Goal: Information Seeking & Learning: Learn about a topic

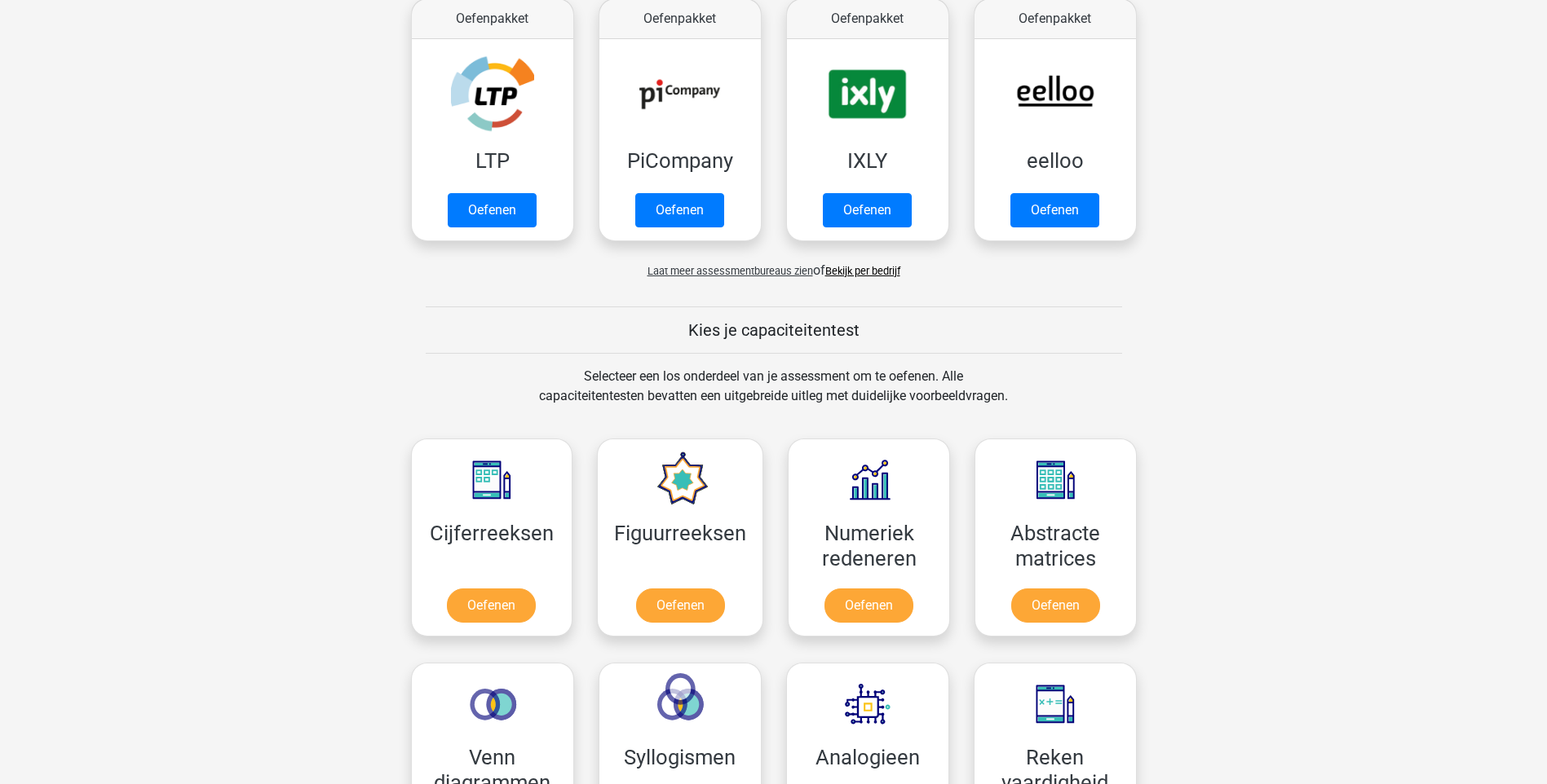
scroll to position [407, 0]
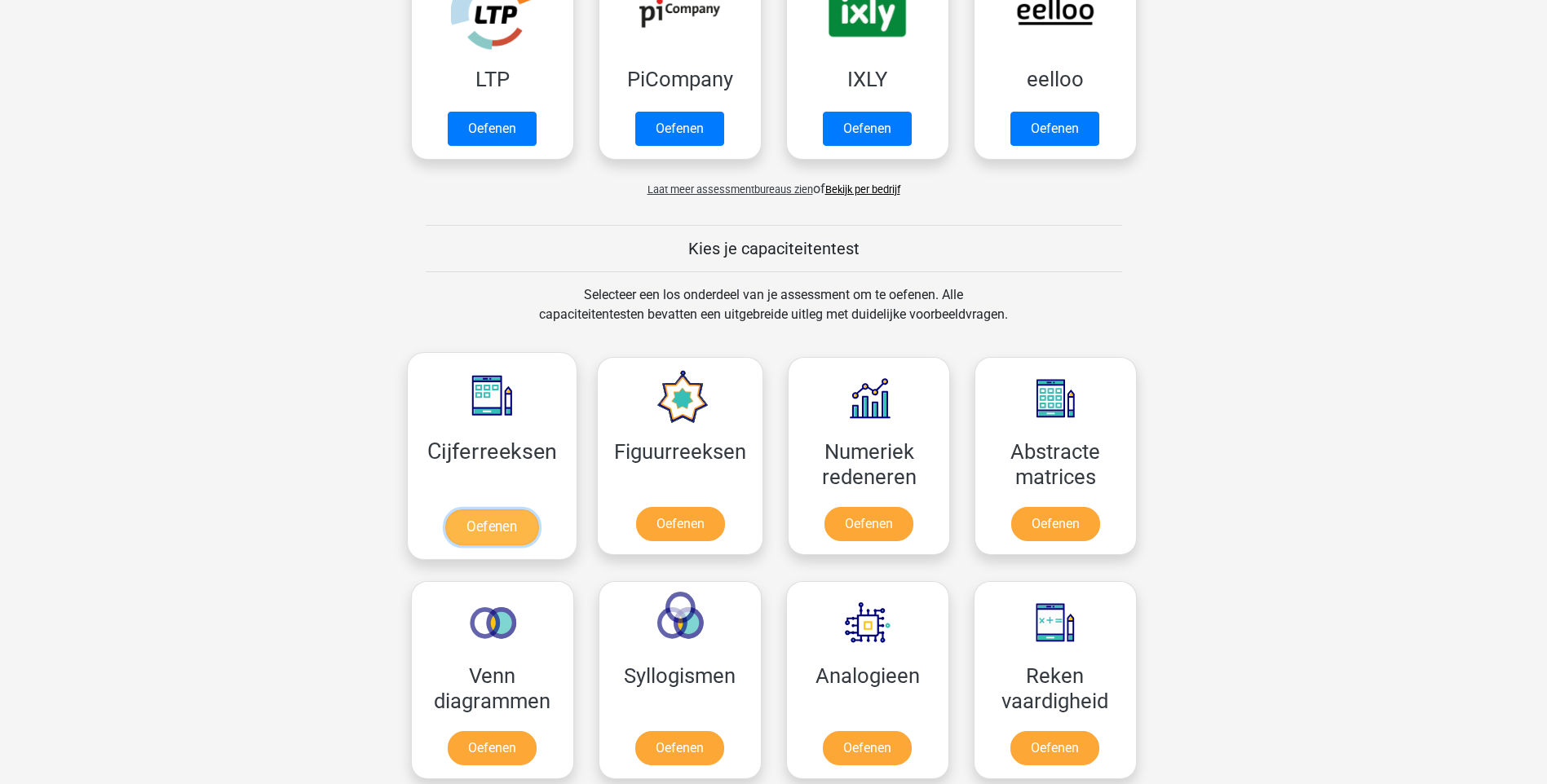
click at [507, 521] on link "Oefenen" at bounding box center [492, 527] width 93 height 36
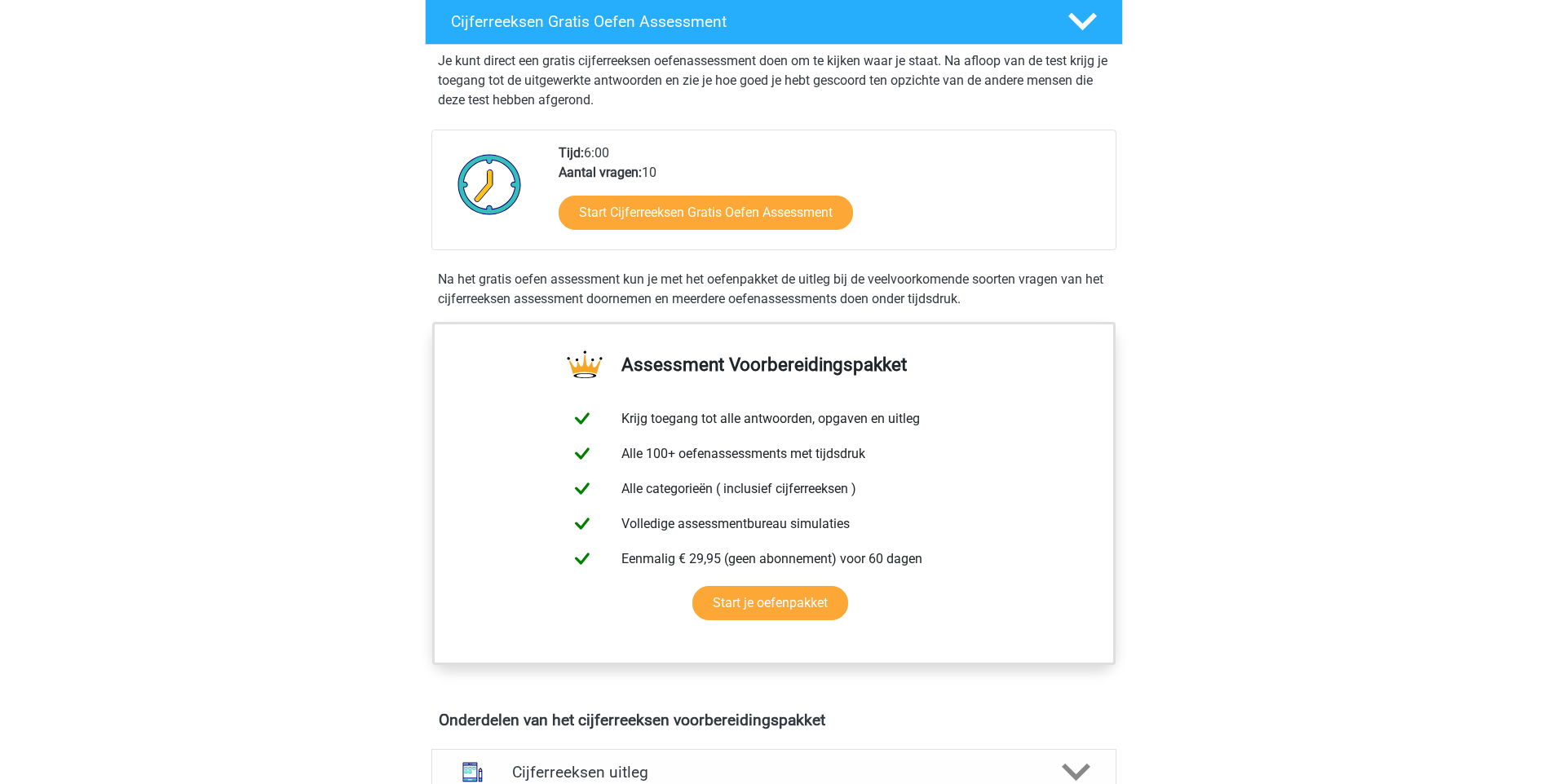
scroll to position [208, 0]
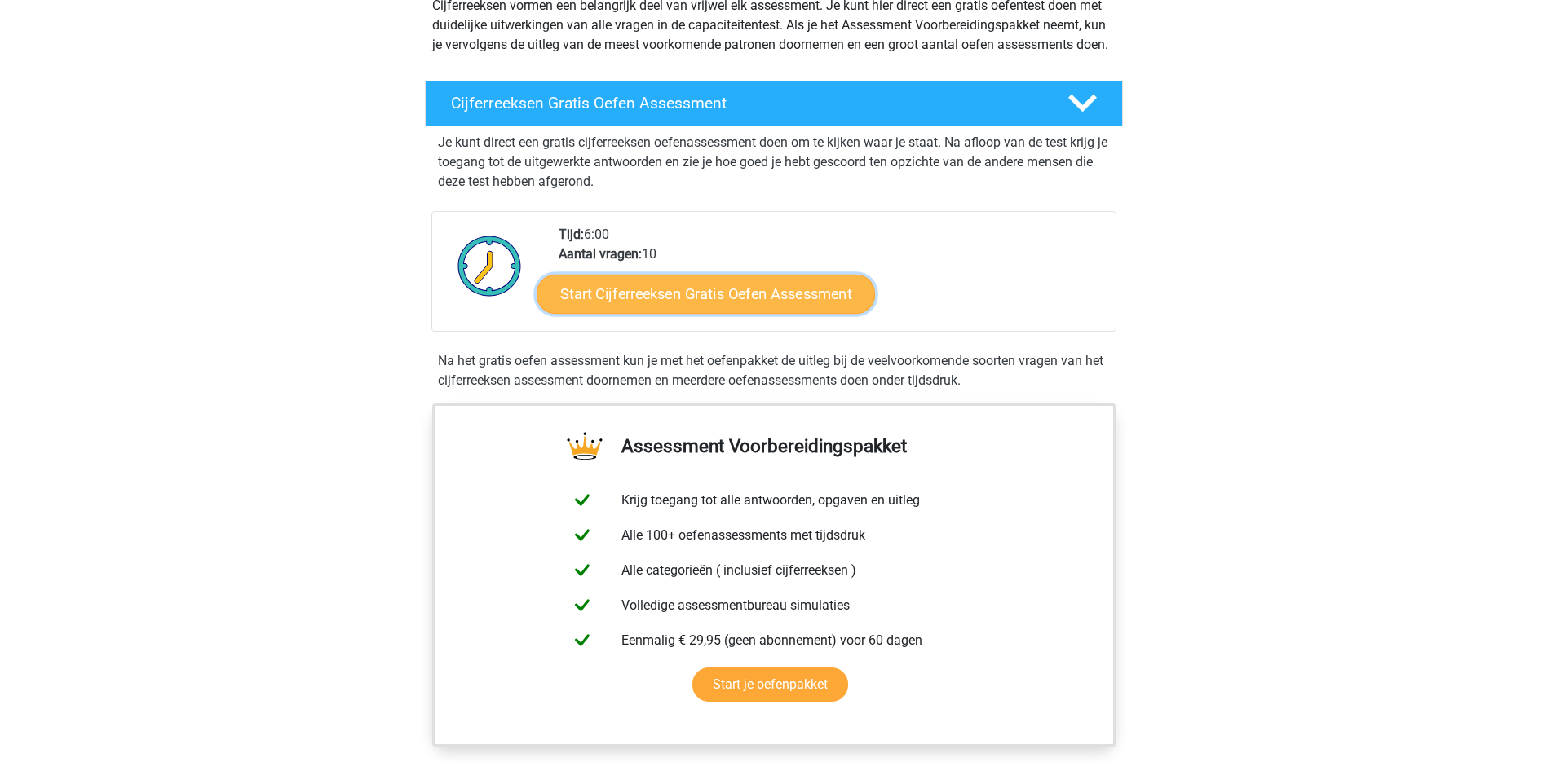
click at [678, 311] on link "Start Cijferreeksen Gratis Oefen Assessment" at bounding box center [705, 293] width 339 height 39
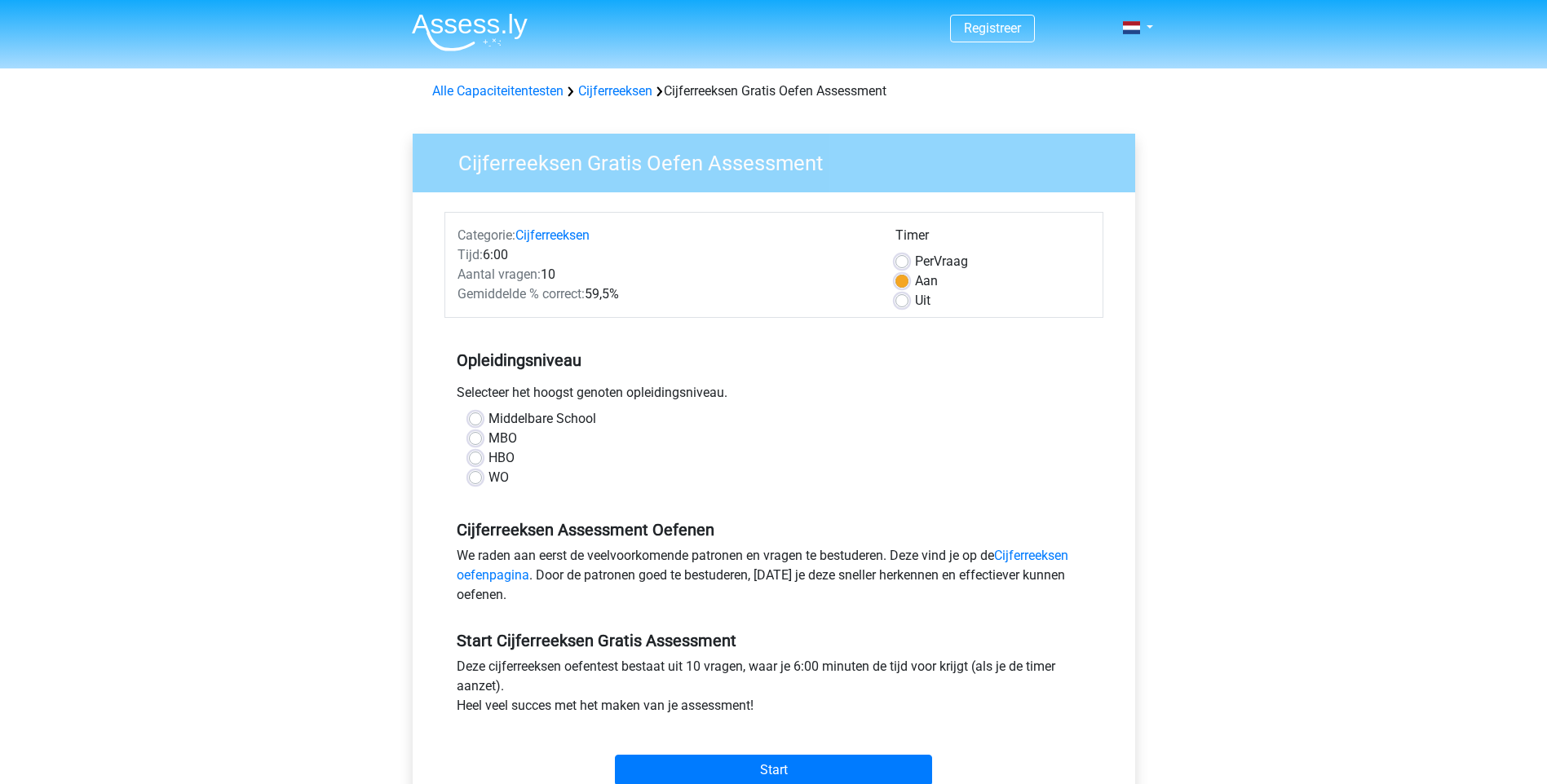
click at [494, 458] on label "HBO" at bounding box center [501, 458] width 26 height 20
click at [482, 458] on input "HBO" at bounding box center [476, 456] width 13 height 17
radio input "true"
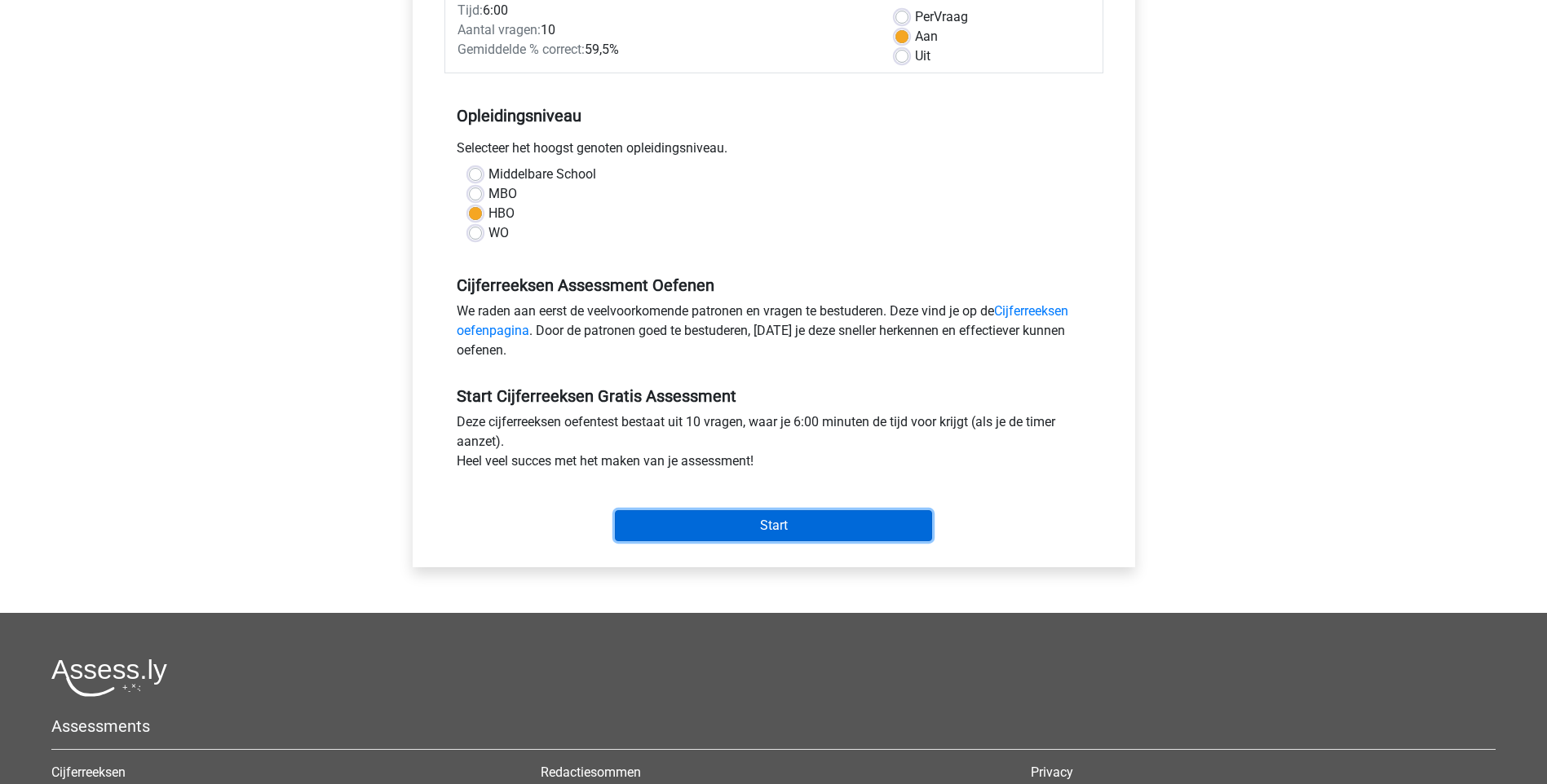
click at [729, 525] on input "Start" at bounding box center [773, 525] width 317 height 31
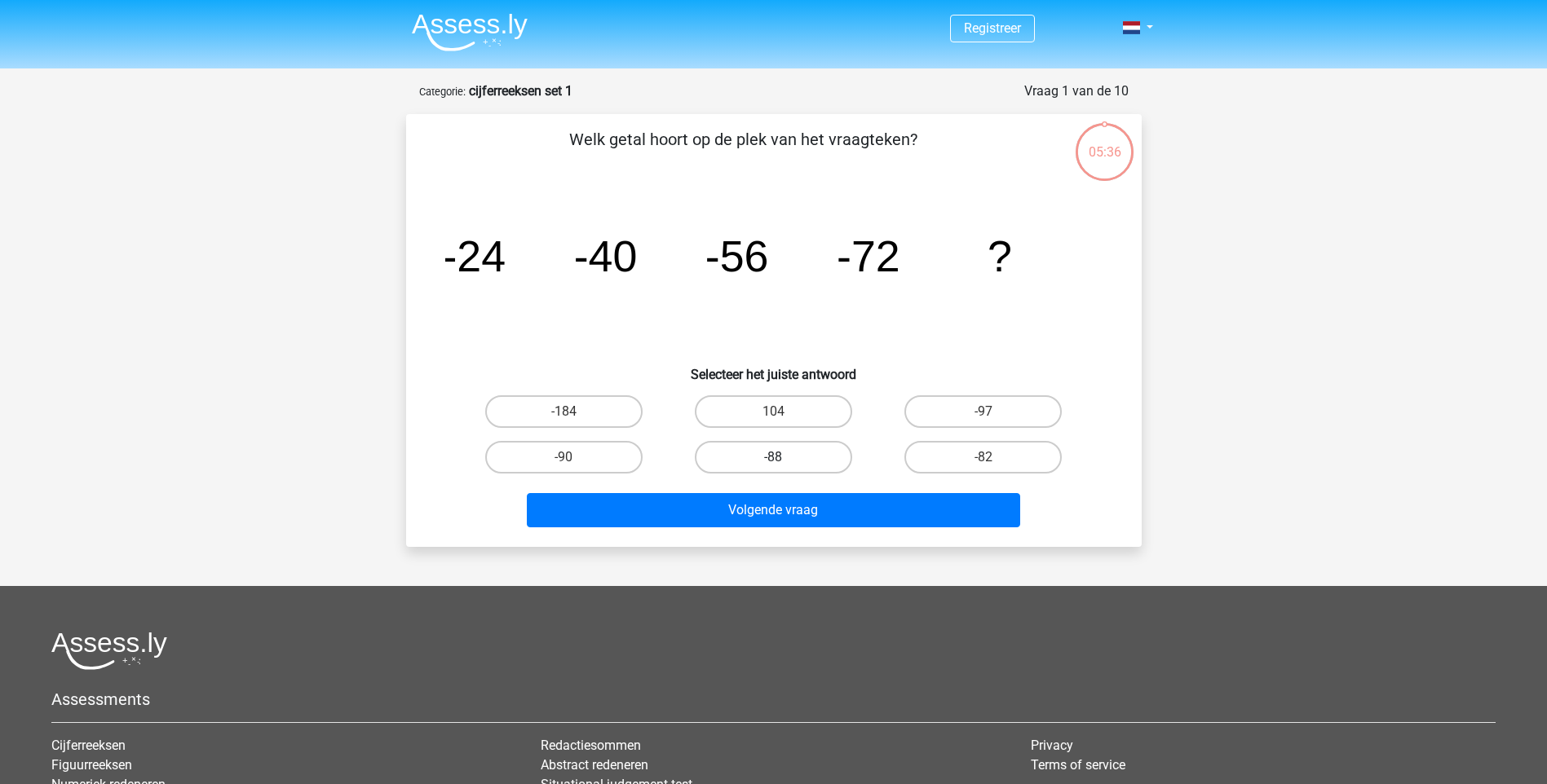
click at [781, 447] on label "-88" at bounding box center [773, 456] width 157 height 32
click at [781, 457] on input "-88" at bounding box center [778, 462] width 11 height 11
radio input "true"
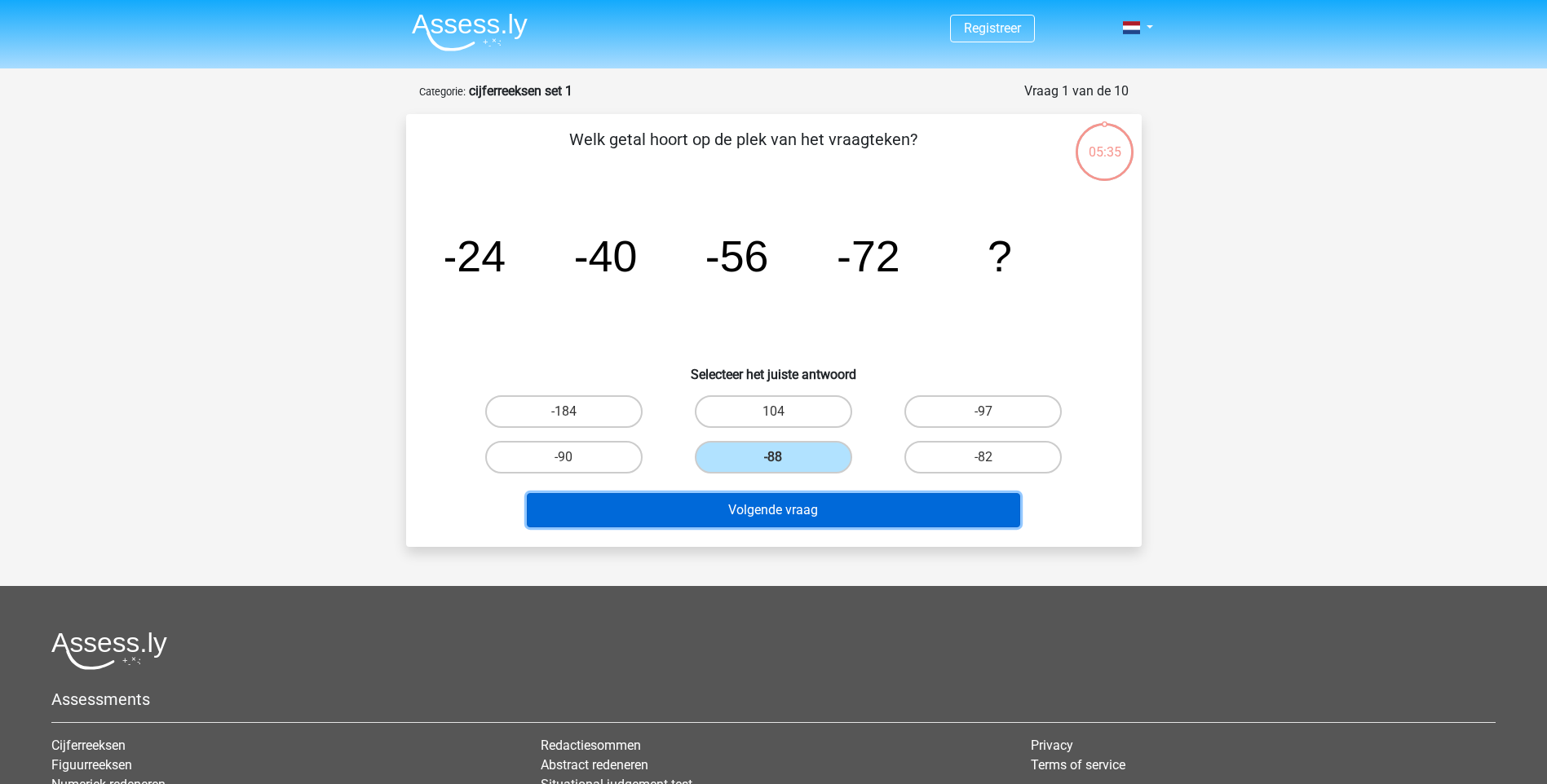
click at [782, 515] on button "Volgende vraag" at bounding box center [773, 510] width 493 height 34
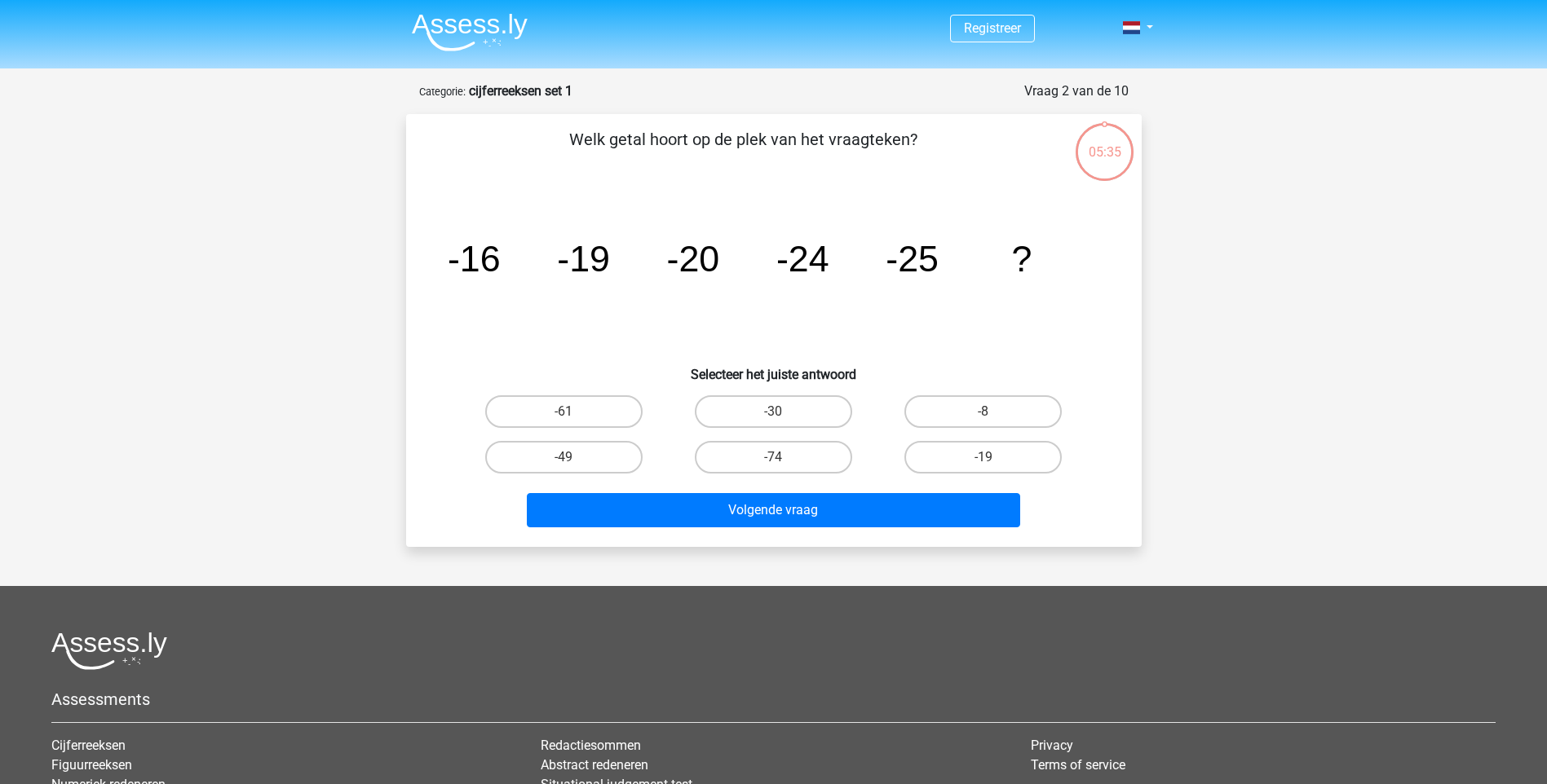
scroll to position [81, 0]
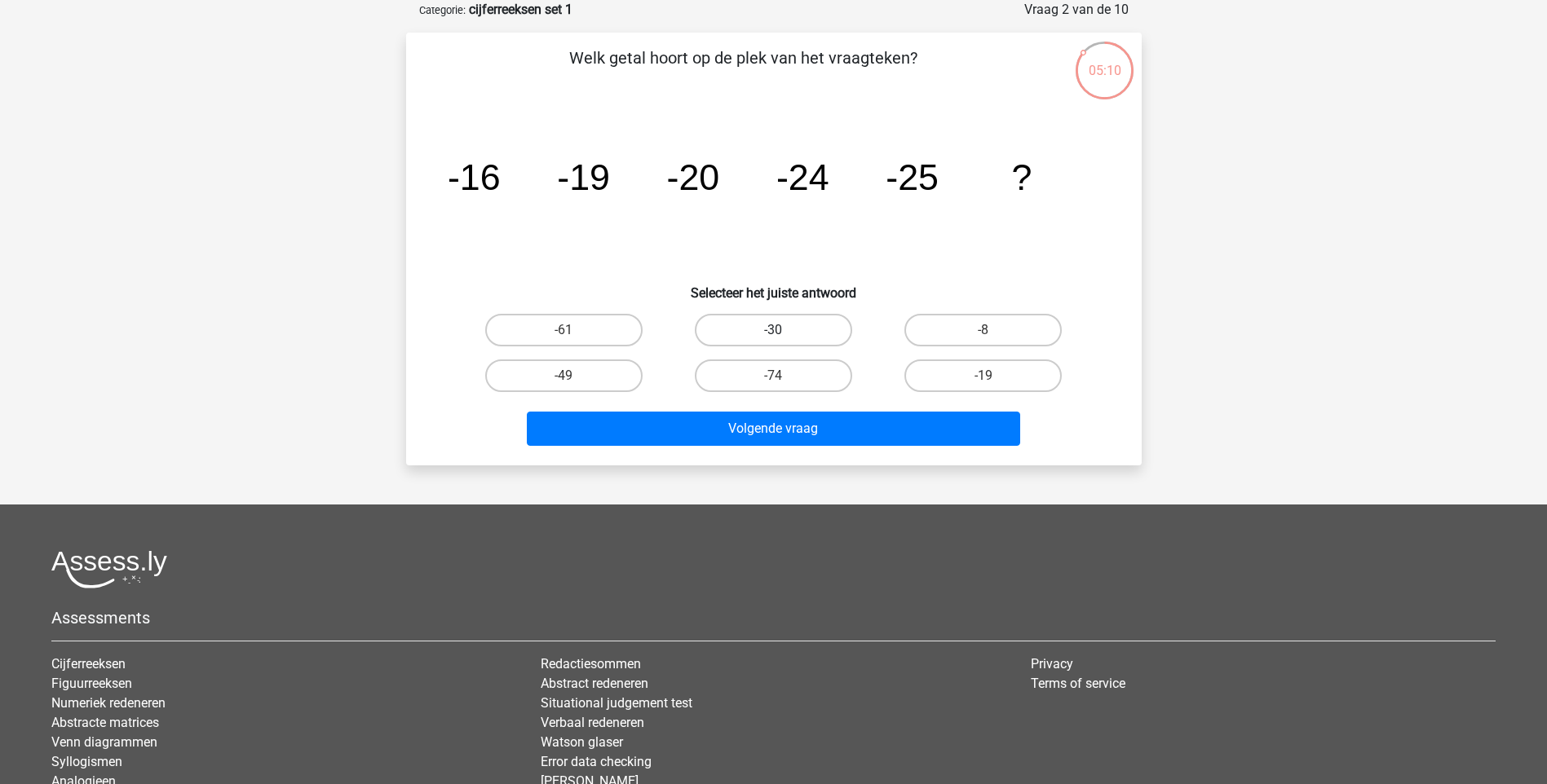
click at [789, 326] on label "-30" at bounding box center [773, 330] width 157 height 32
click at [783, 330] on input "-30" at bounding box center [778, 335] width 11 height 11
radio input "true"
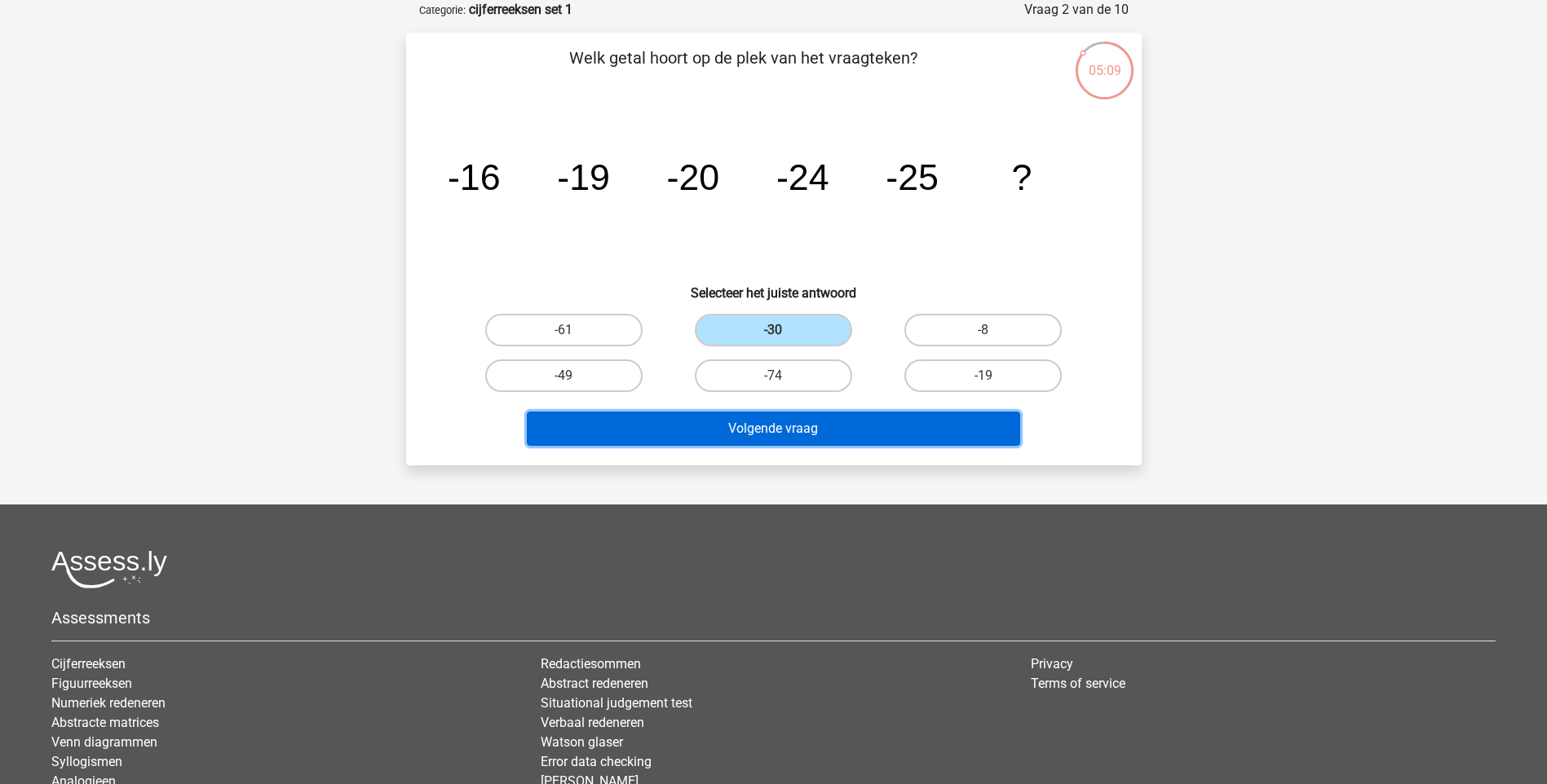
click at [776, 413] on button "Volgende vraag" at bounding box center [773, 428] width 493 height 34
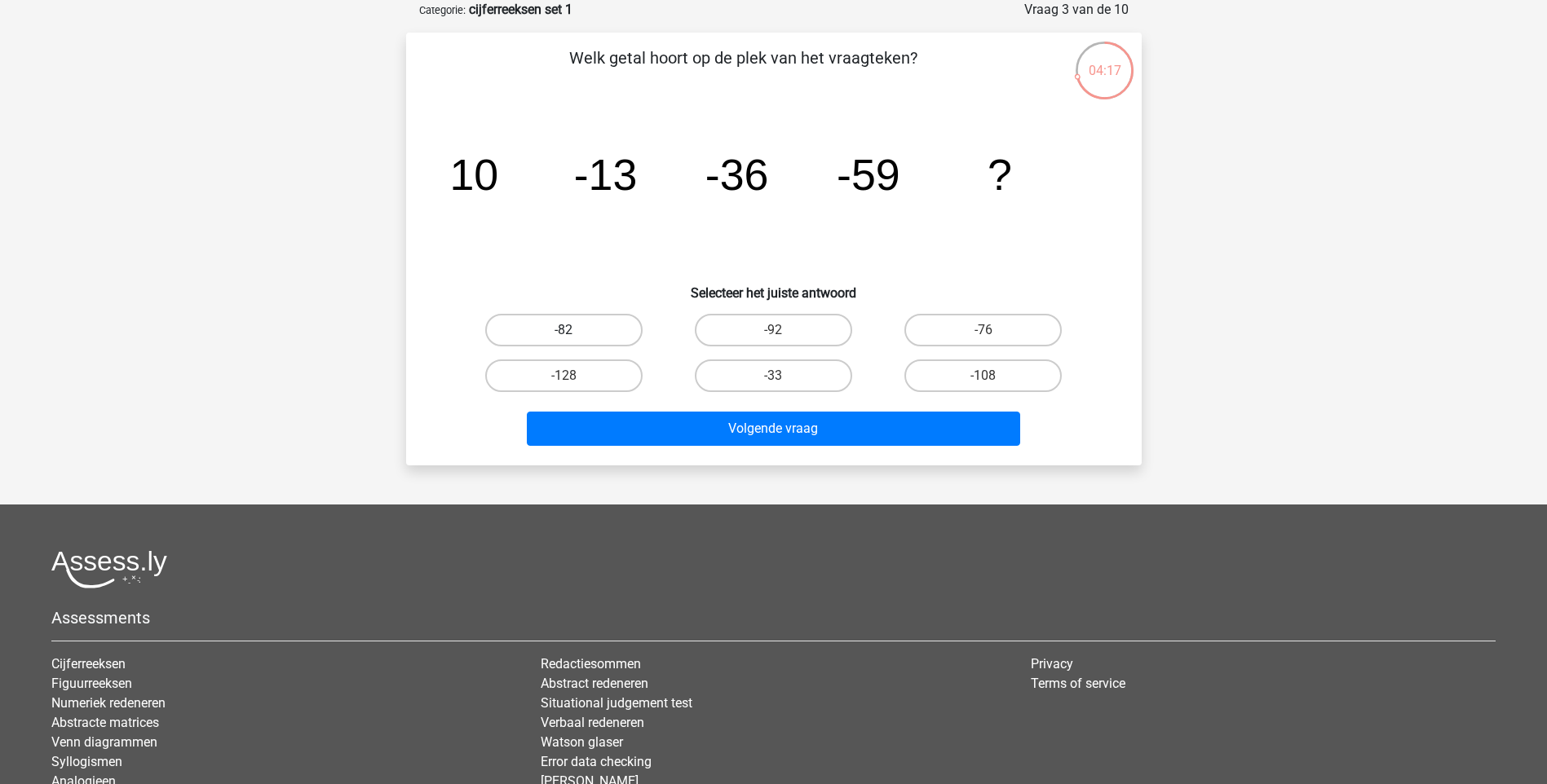
click at [546, 331] on label "-82" at bounding box center [563, 330] width 157 height 32
click at [564, 331] on input "-82" at bounding box center [569, 335] width 11 height 11
radio input "true"
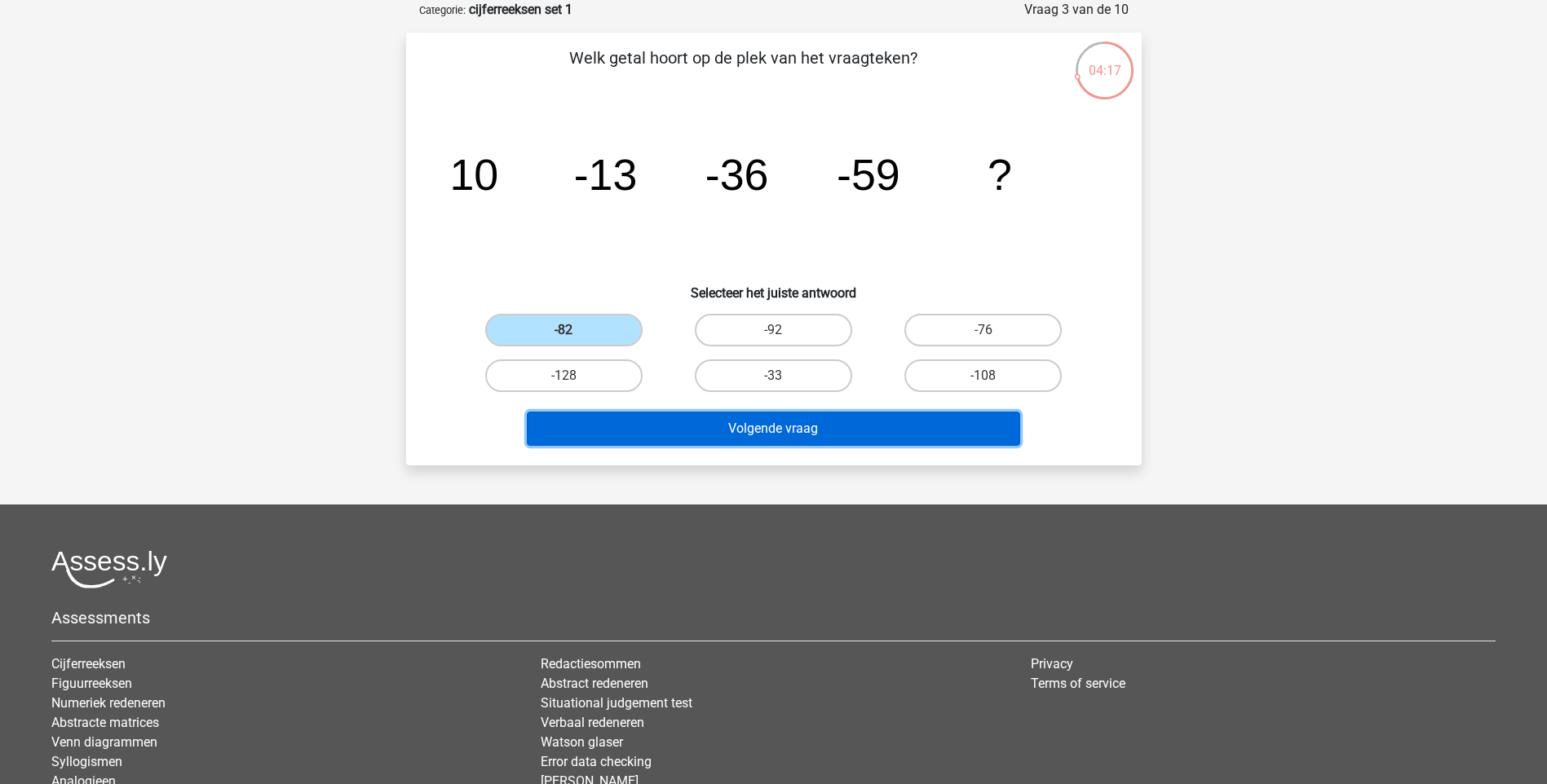
click at [651, 427] on button "Volgende vraag" at bounding box center [773, 428] width 493 height 34
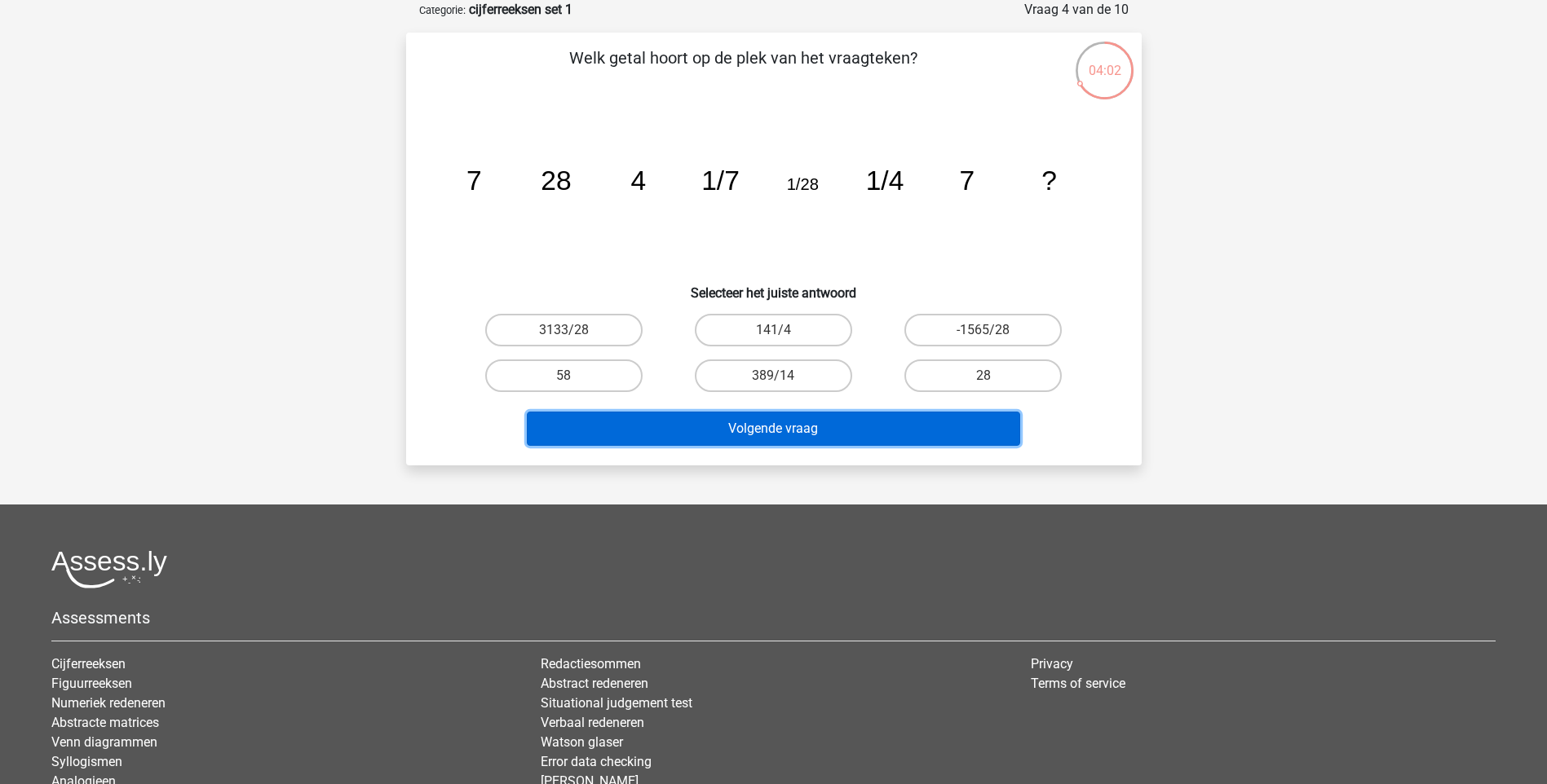
click at [758, 435] on button "Volgende vraag" at bounding box center [773, 428] width 493 height 34
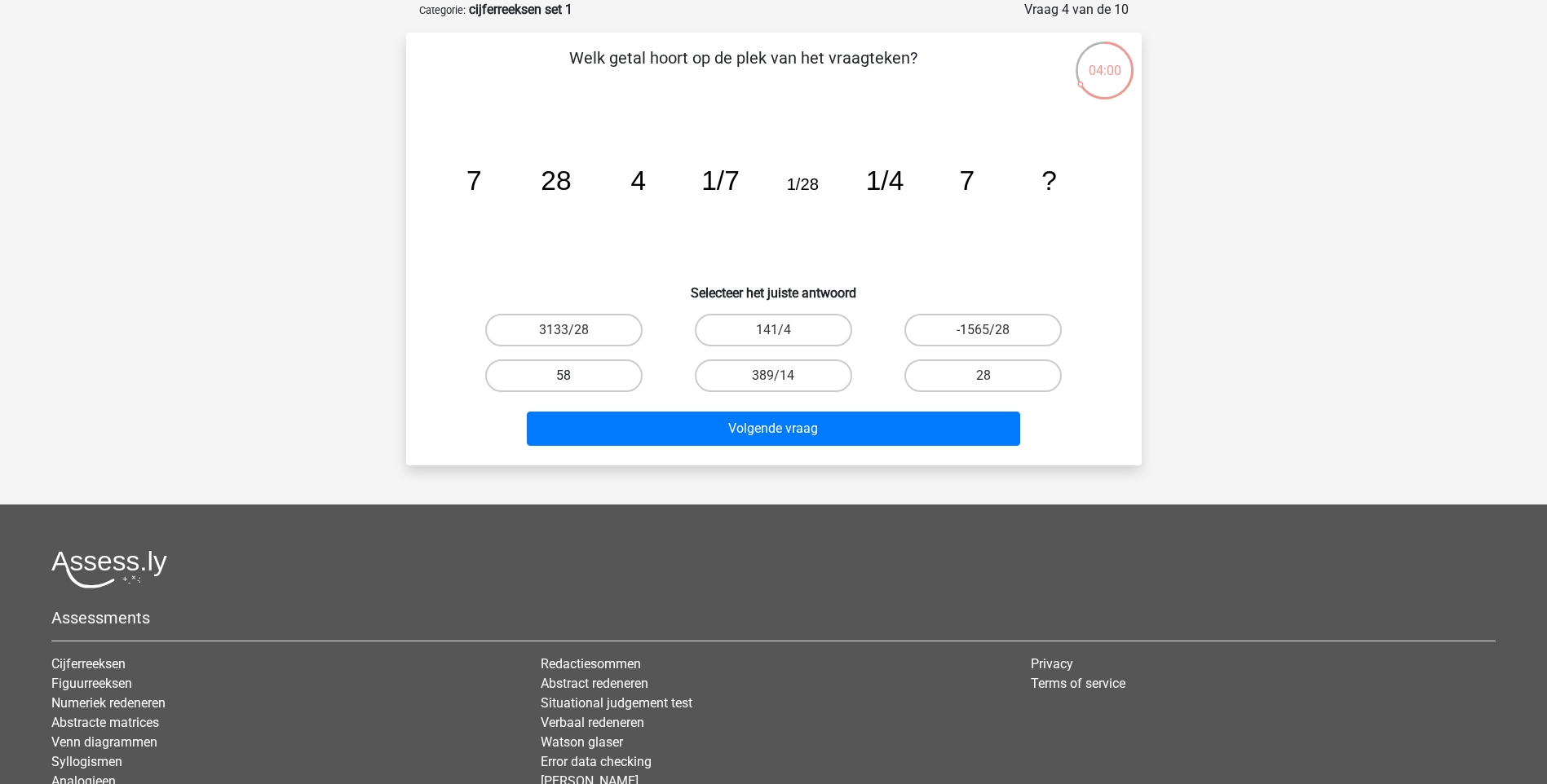
click at [608, 364] on label "58" at bounding box center [563, 375] width 157 height 32
click at [574, 376] on input "58" at bounding box center [569, 381] width 11 height 11
radio input "true"
click at [932, 337] on label "-1565/28" at bounding box center [982, 330] width 157 height 32
click at [984, 337] on input "-1565/28" at bounding box center [989, 335] width 11 height 11
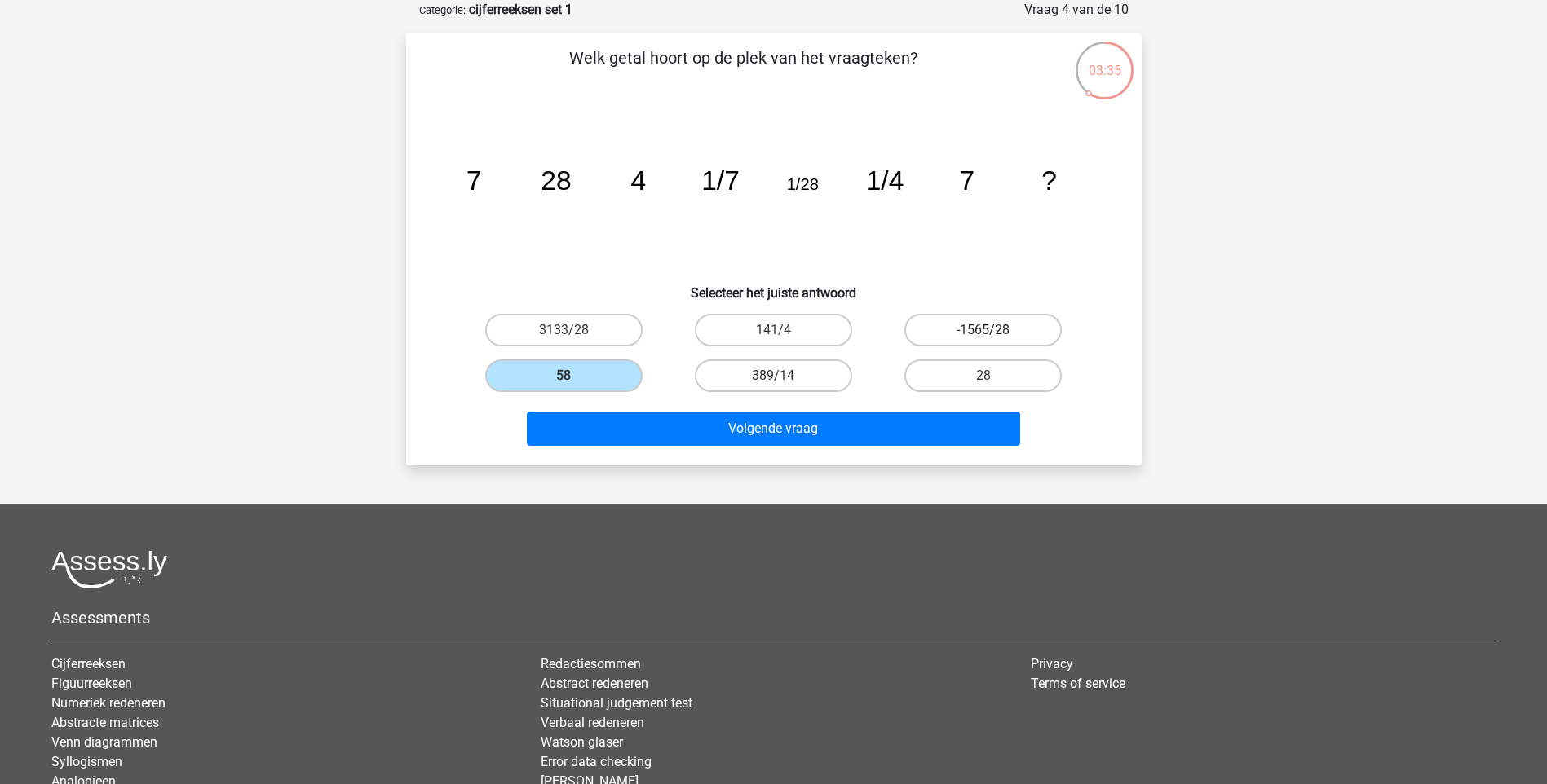
radio input "true"
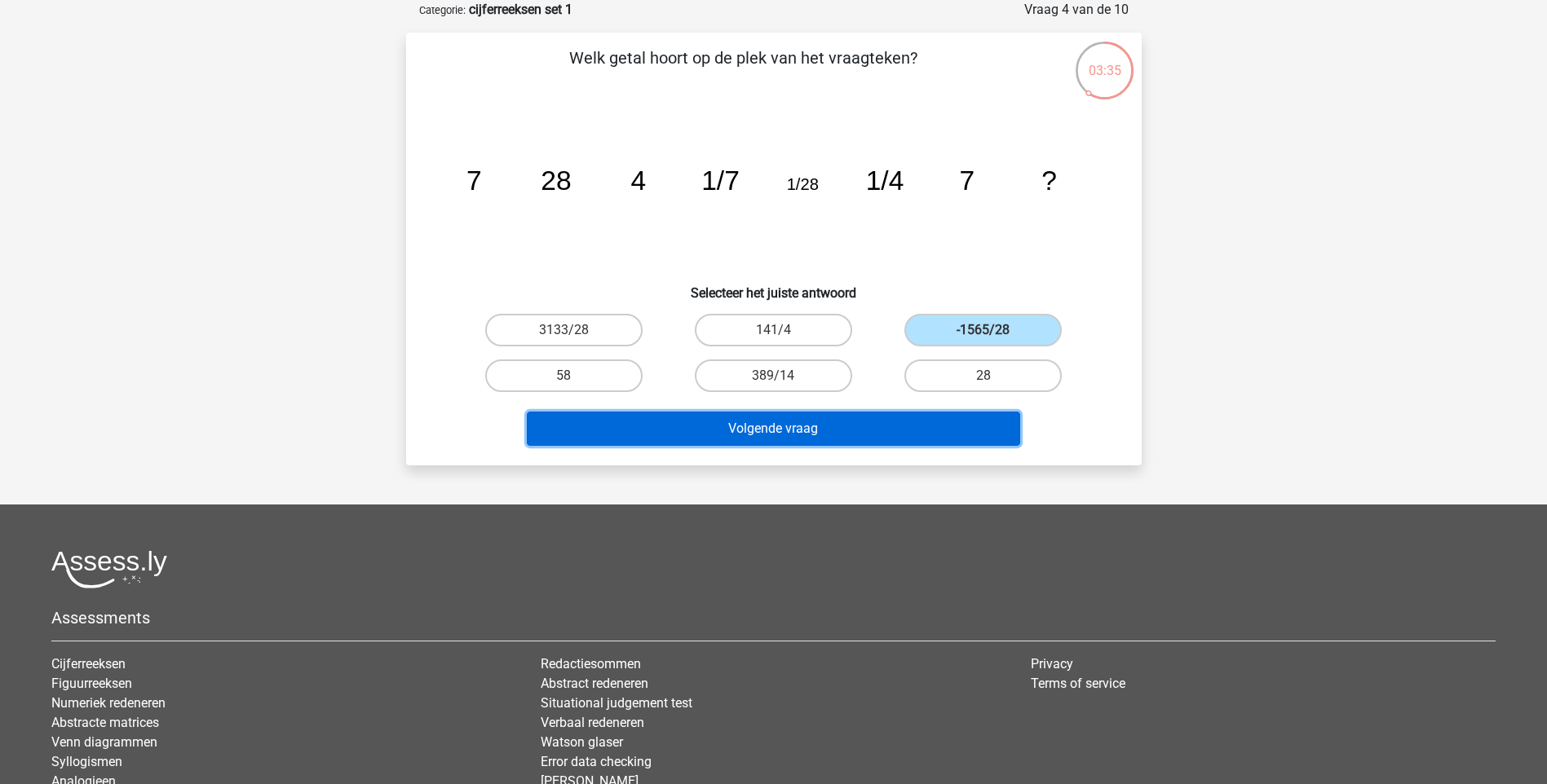
click at [891, 424] on button "Volgende vraag" at bounding box center [773, 428] width 493 height 34
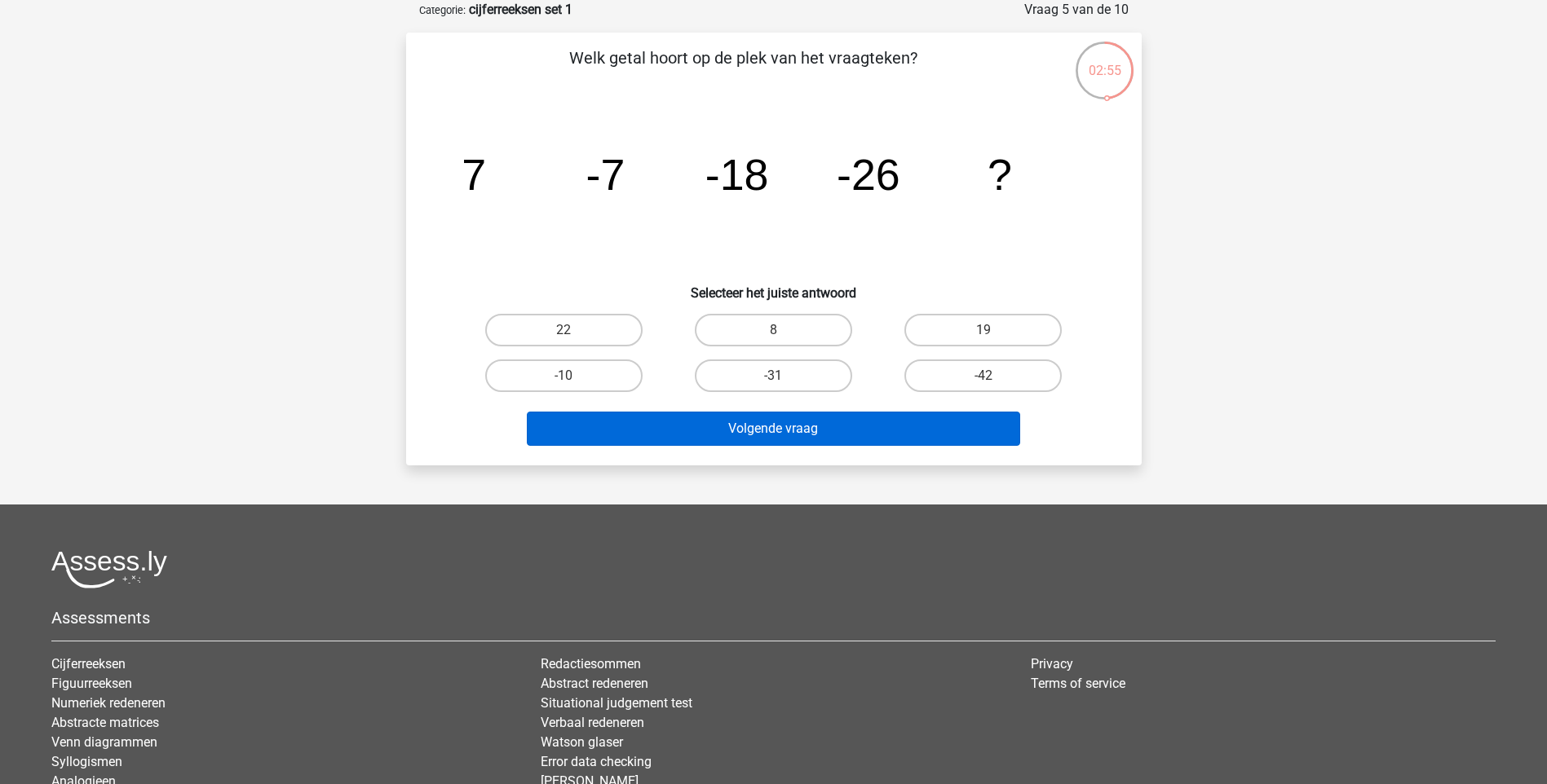
drag, startPoint x: 773, startPoint y: 372, endPoint x: 765, endPoint y: 444, distance: 72.4
click at [773, 374] on label "-31" at bounding box center [773, 375] width 157 height 32
click at [774, 376] on input "-31" at bounding box center [778, 381] width 11 height 11
radio input "true"
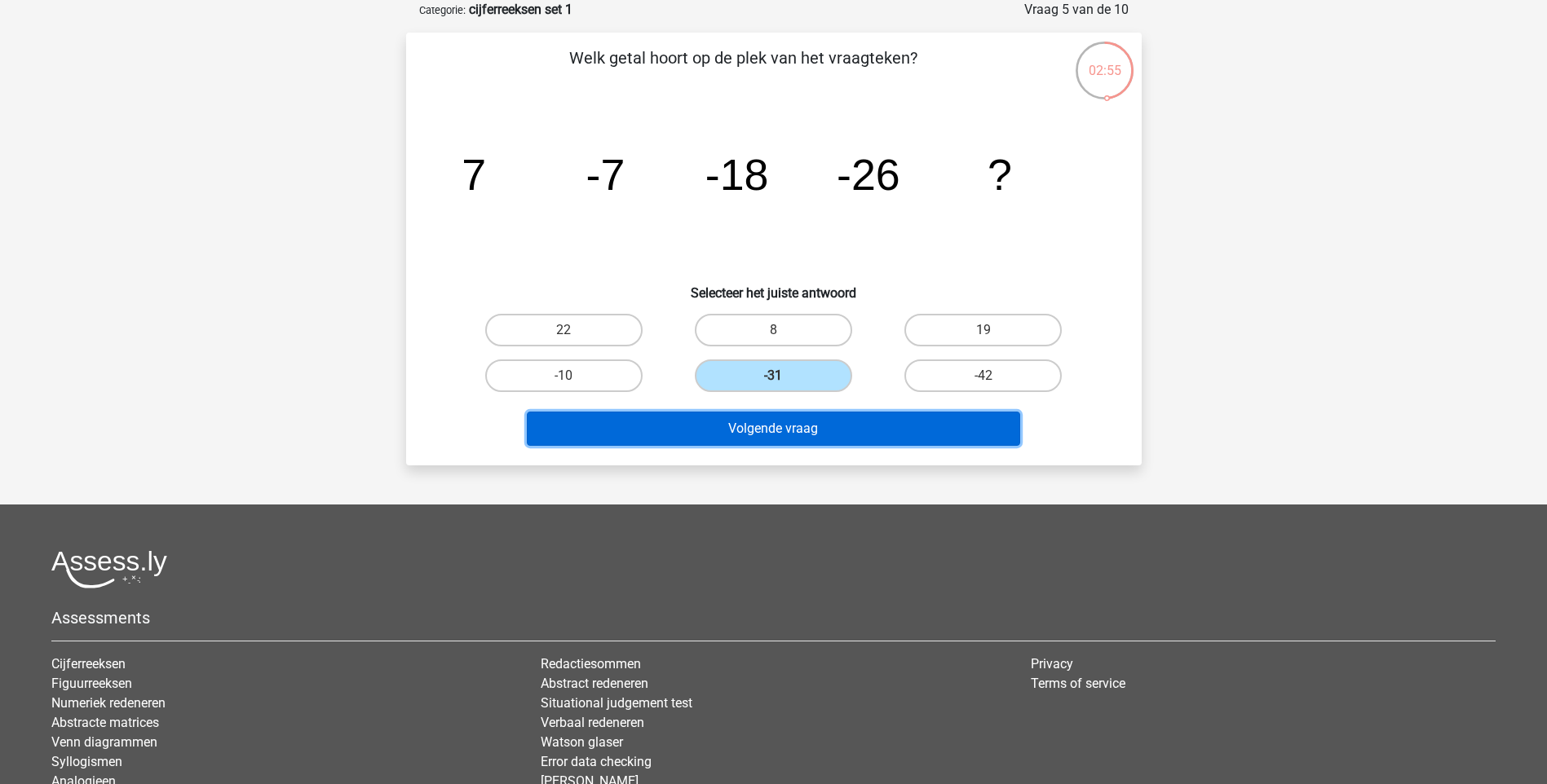
click at [765, 435] on button "Volgende vraag" at bounding box center [773, 428] width 493 height 34
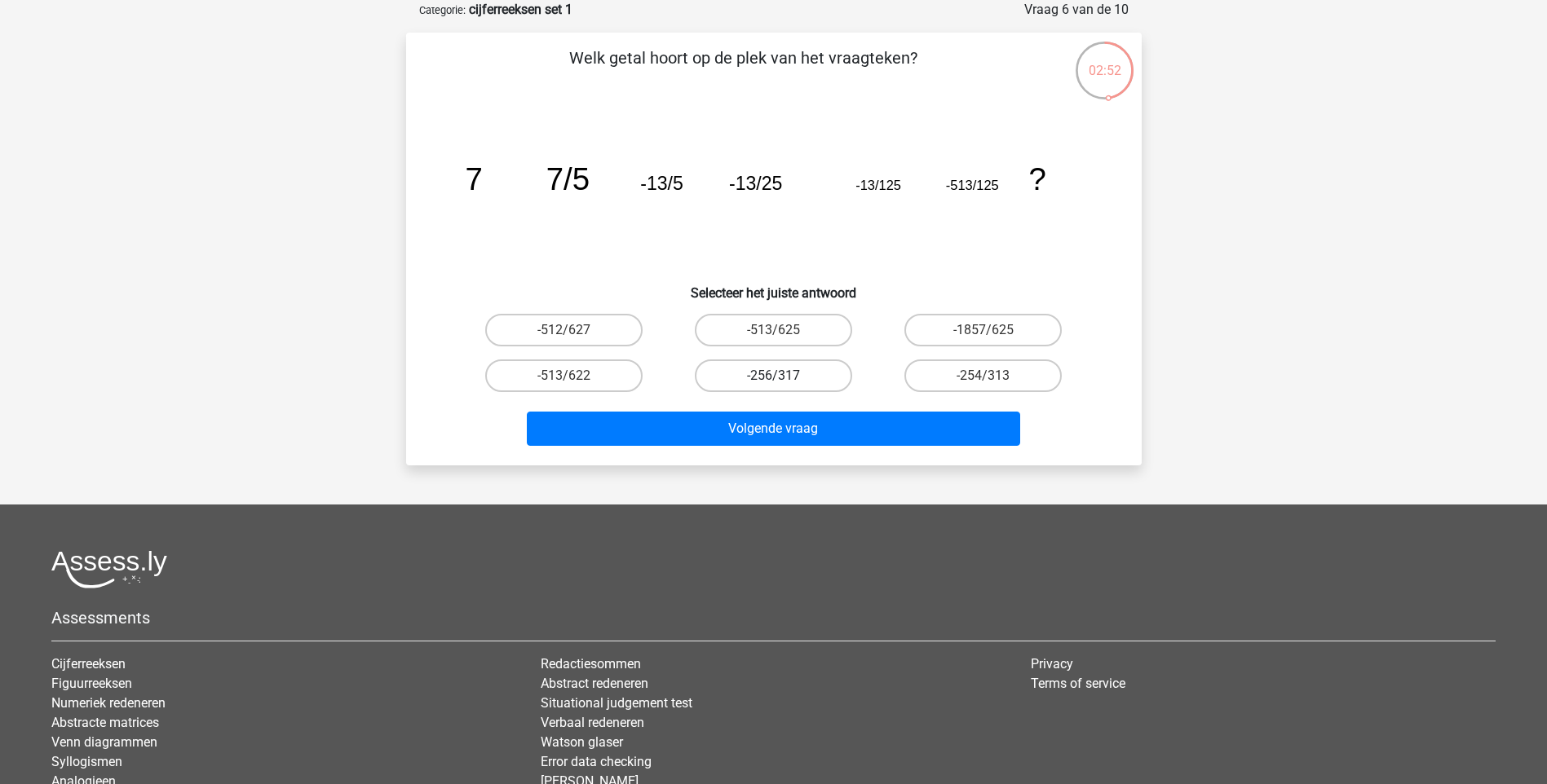
click at [769, 375] on label "-256/317" at bounding box center [773, 375] width 157 height 32
click at [774, 376] on input "-256/317" at bounding box center [778, 381] width 11 height 11
radio input "true"
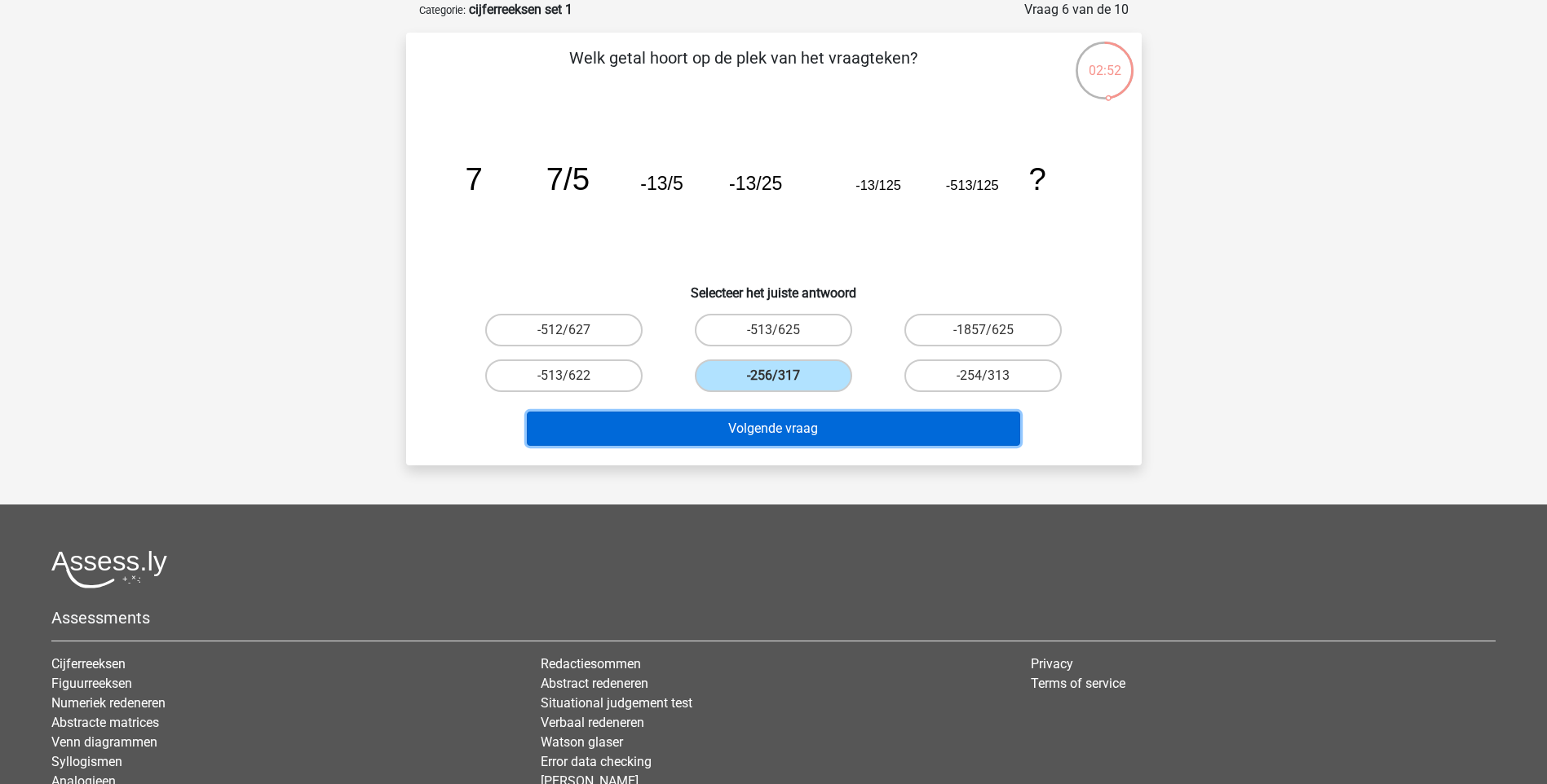
click at [764, 415] on button "Volgende vraag" at bounding box center [773, 428] width 493 height 34
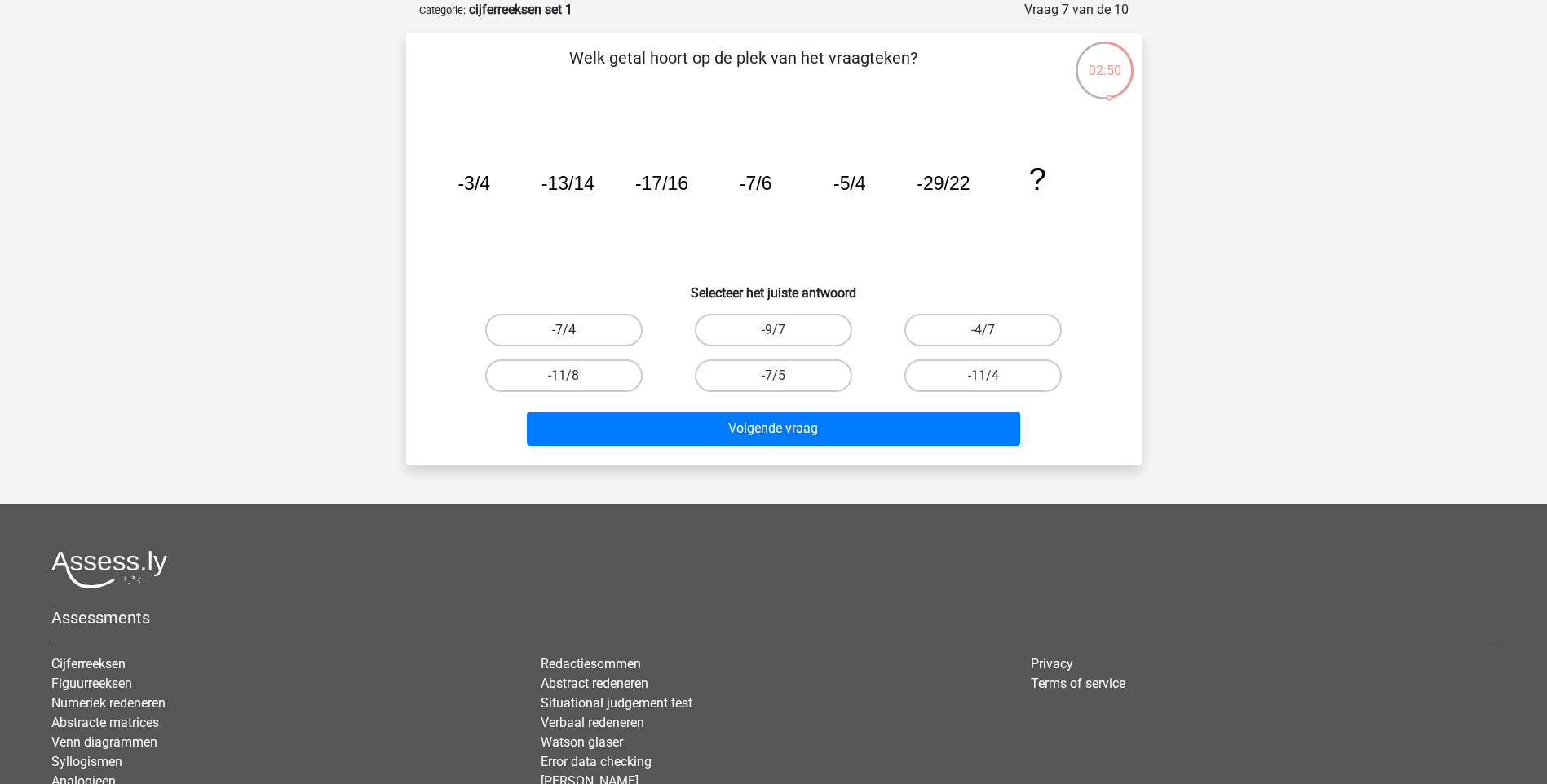
click at [599, 329] on label "-7/4" at bounding box center [563, 330] width 157 height 32
click at [574, 330] on input "-7/4" at bounding box center [569, 335] width 11 height 11
radio input "true"
click at [610, 410] on div "Volgende vraag" at bounding box center [774, 425] width 684 height 54
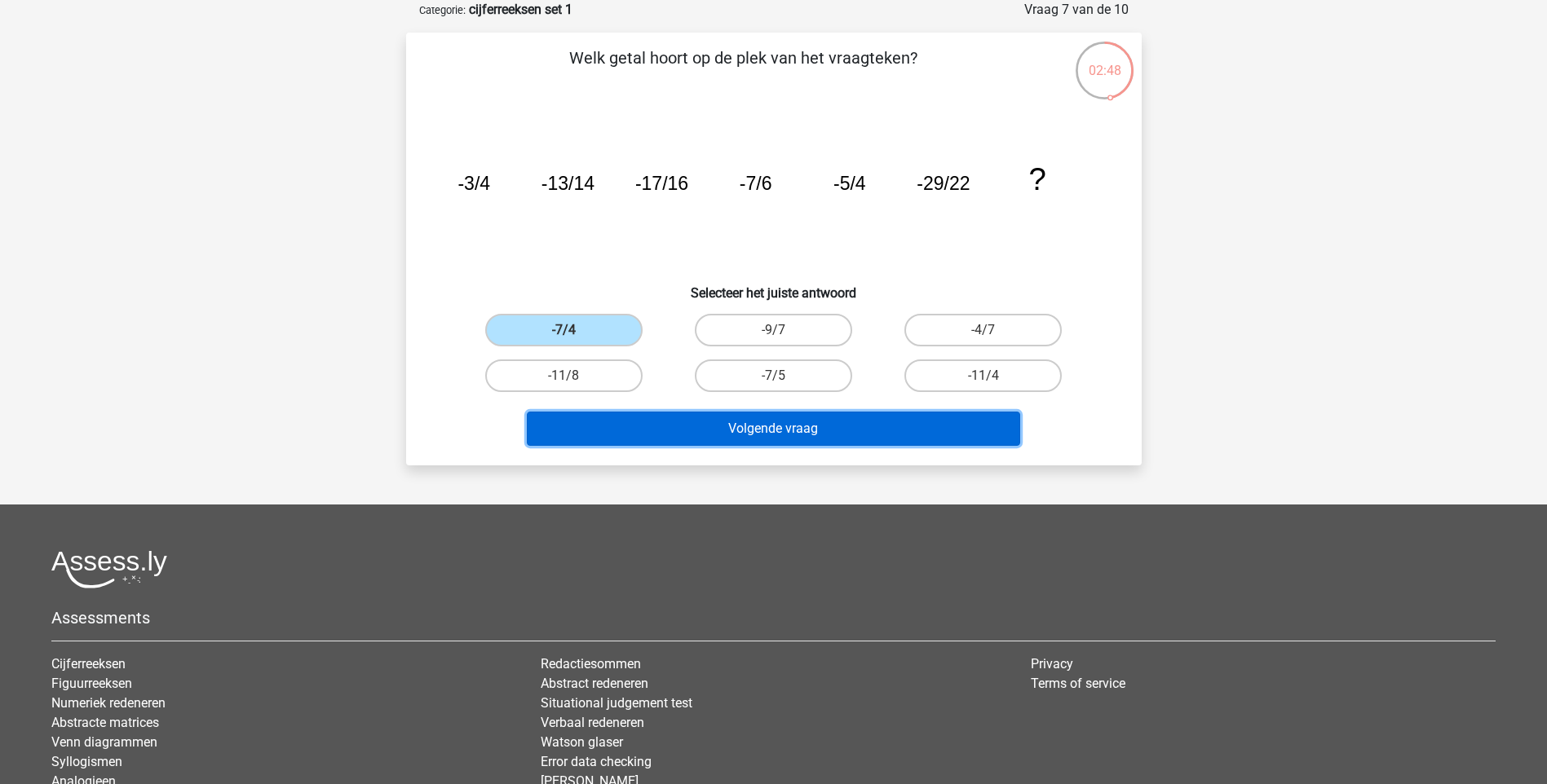
click at [630, 428] on button "Volgende vraag" at bounding box center [773, 428] width 493 height 34
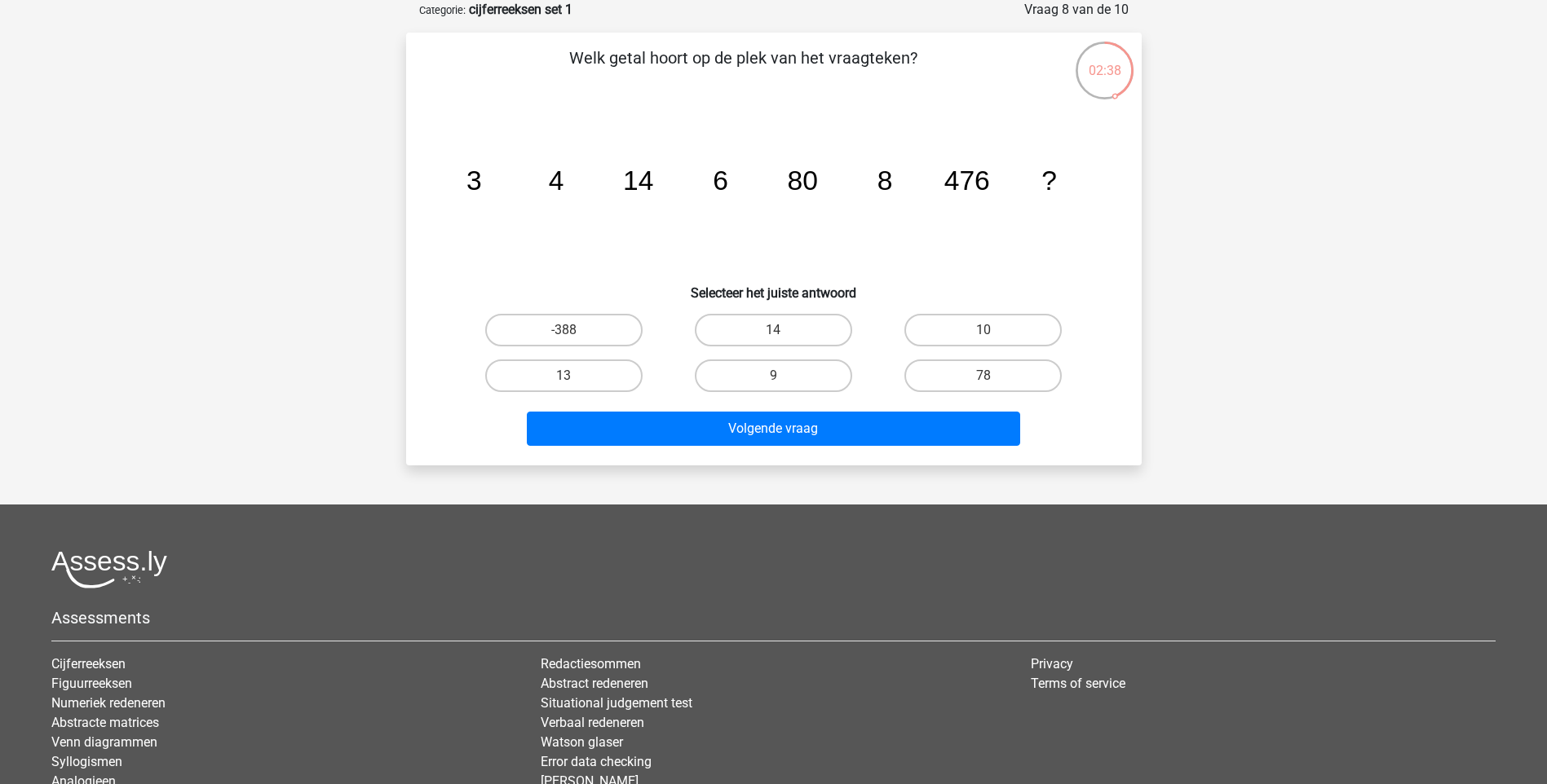
drag, startPoint x: 986, startPoint y: 379, endPoint x: 973, endPoint y: 400, distance: 24.7
click at [986, 379] on input "78" at bounding box center [989, 381] width 11 height 11
radio input "true"
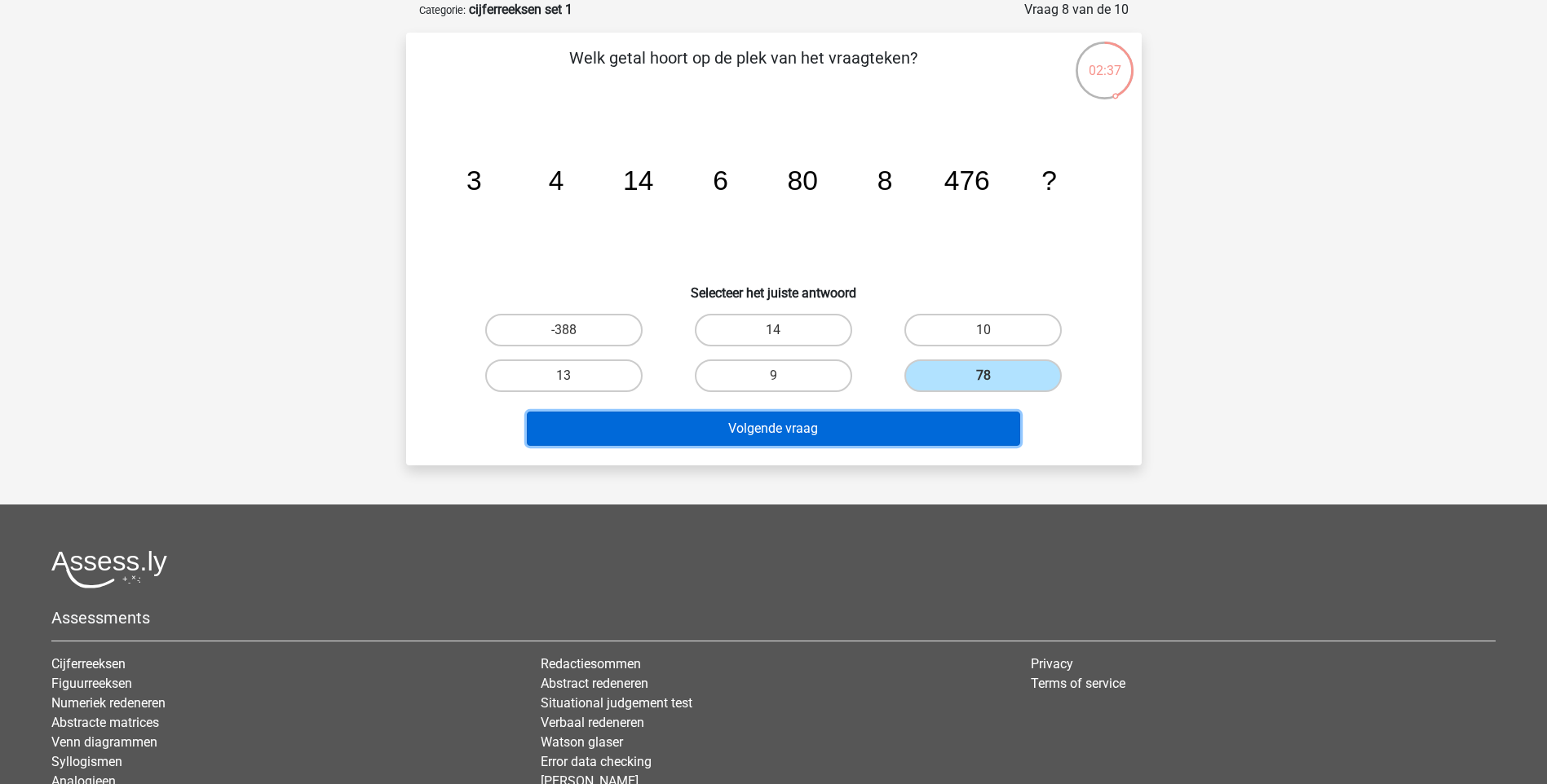
click at [887, 434] on button "Volgende vraag" at bounding box center [773, 428] width 493 height 34
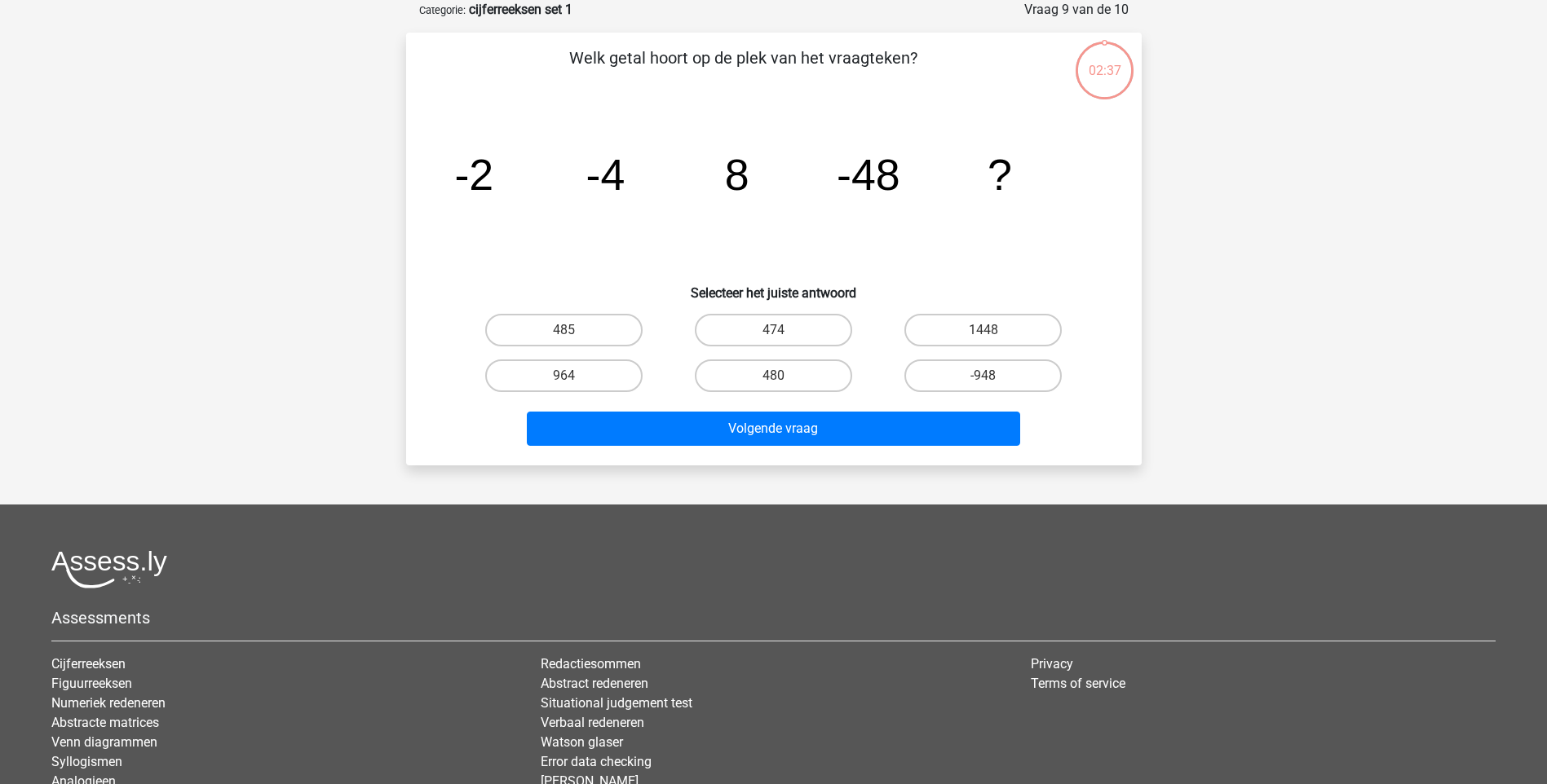
click at [783, 375] on div "480" at bounding box center [774, 375] width 196 height 32
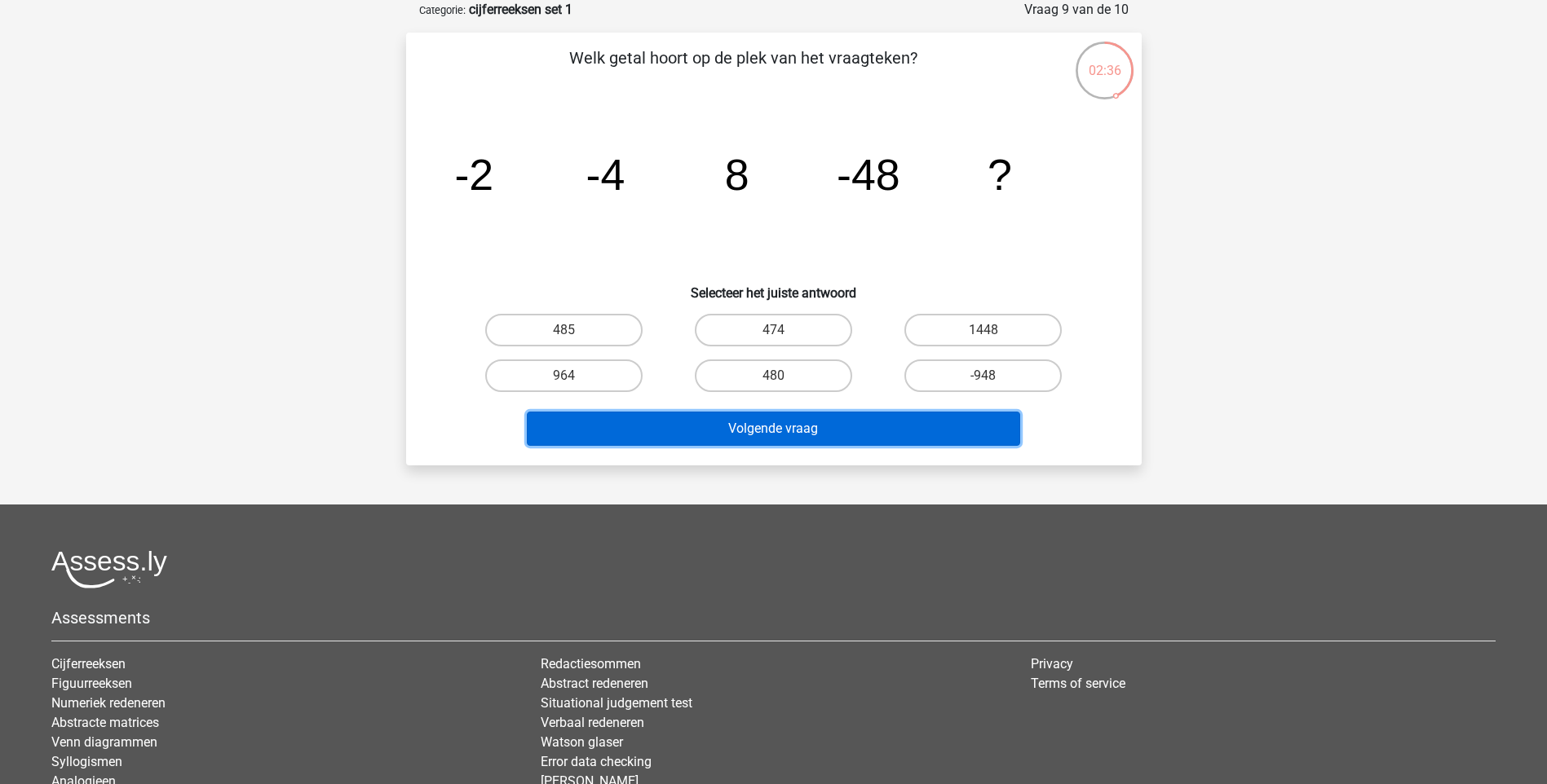
click at [768, 419] on button "Volgende vraag" at bounding box center [773, 428] width 493 height 34
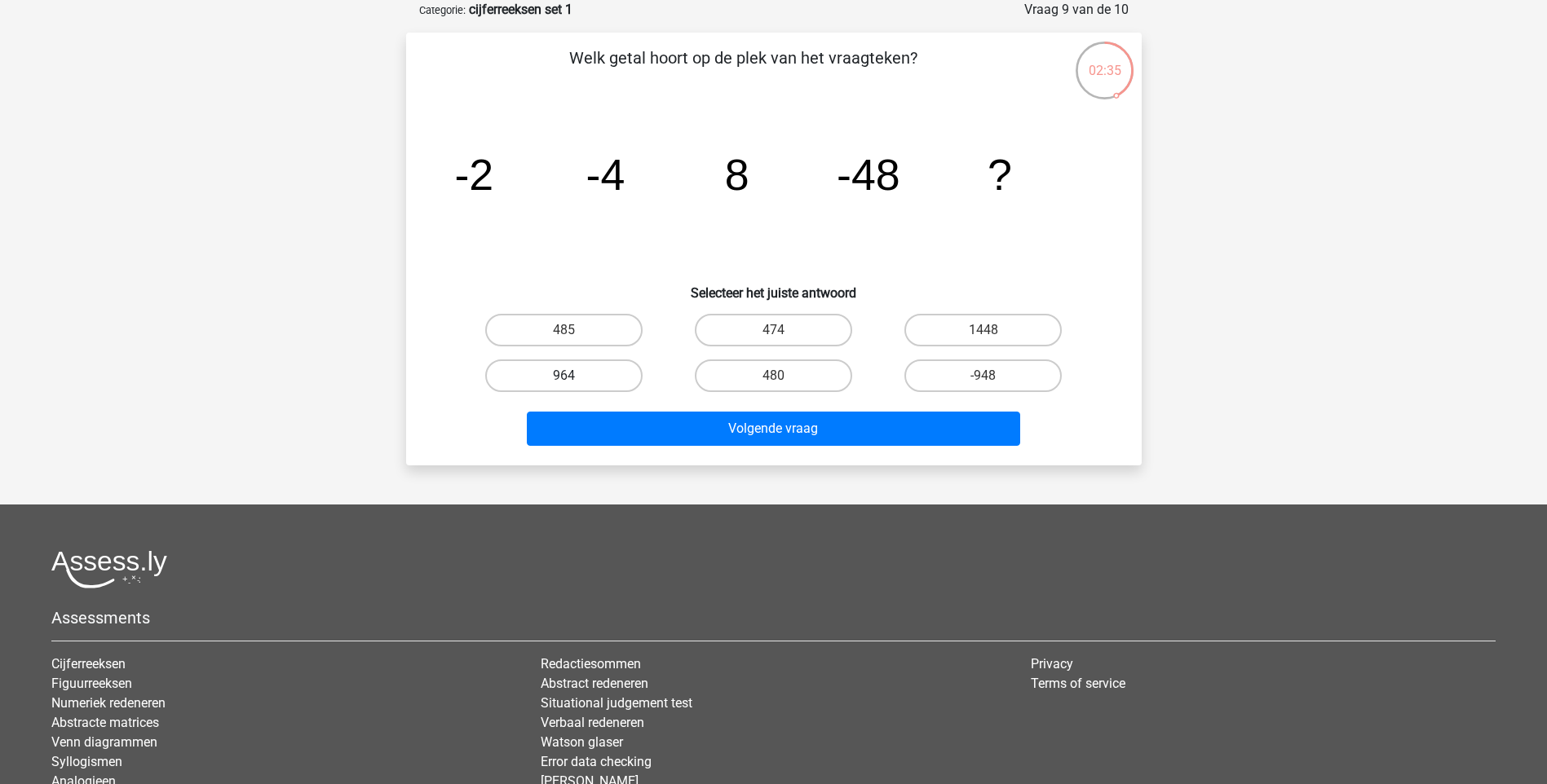
click at [596, 363] on label "964" at bounding box center [563, 375] width 157 height 32
click at [574, 376] on input "964" at bounding box center [569, 381] width 11 height 11
radio input "true"
click at [590, 328] on label "485" at bounding box center [563, 330] width 157 height 32
click at [574, 330] on input "485" at bounding box center [569, 335] width 11 height 11
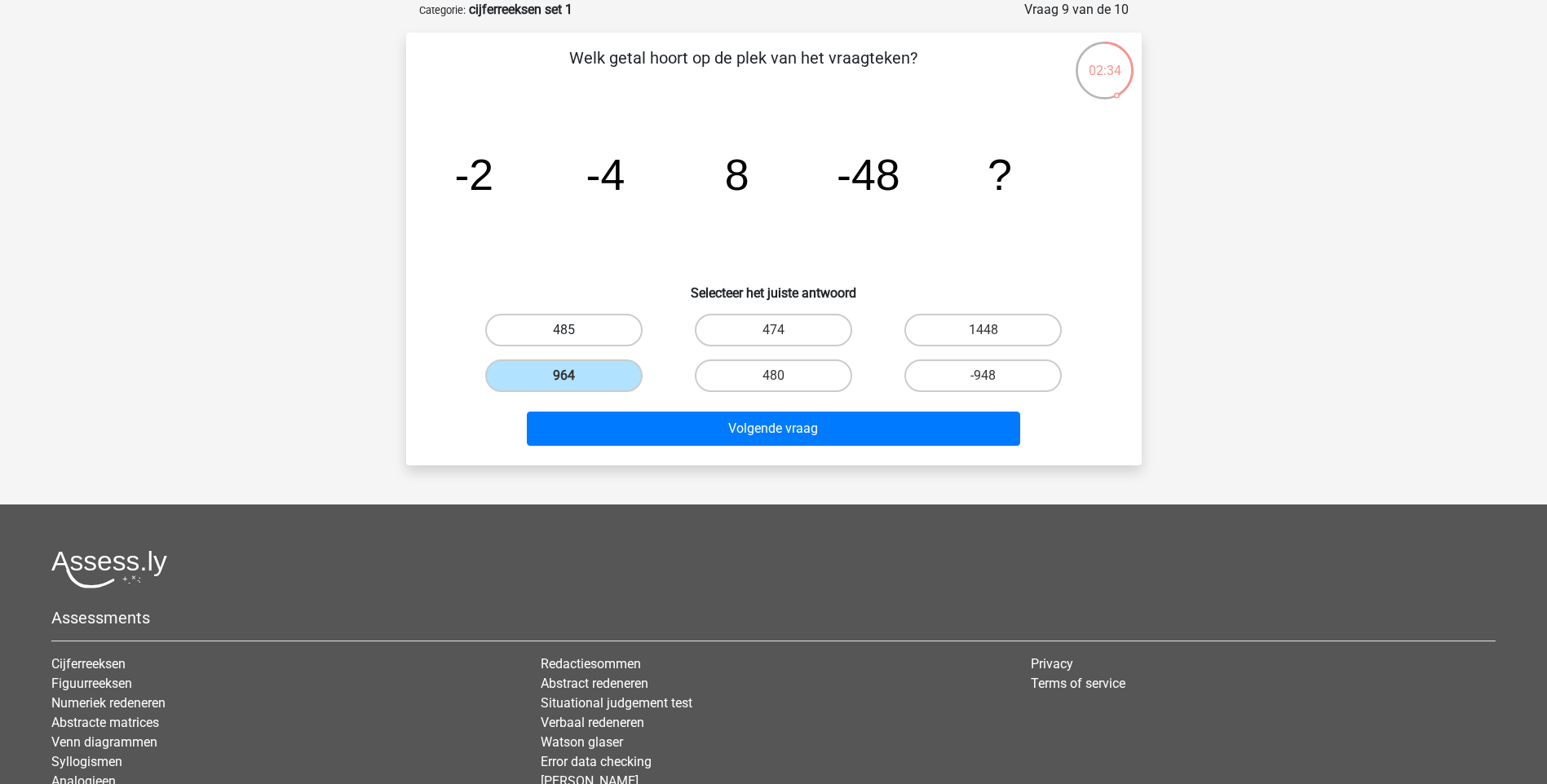
radio input "true"
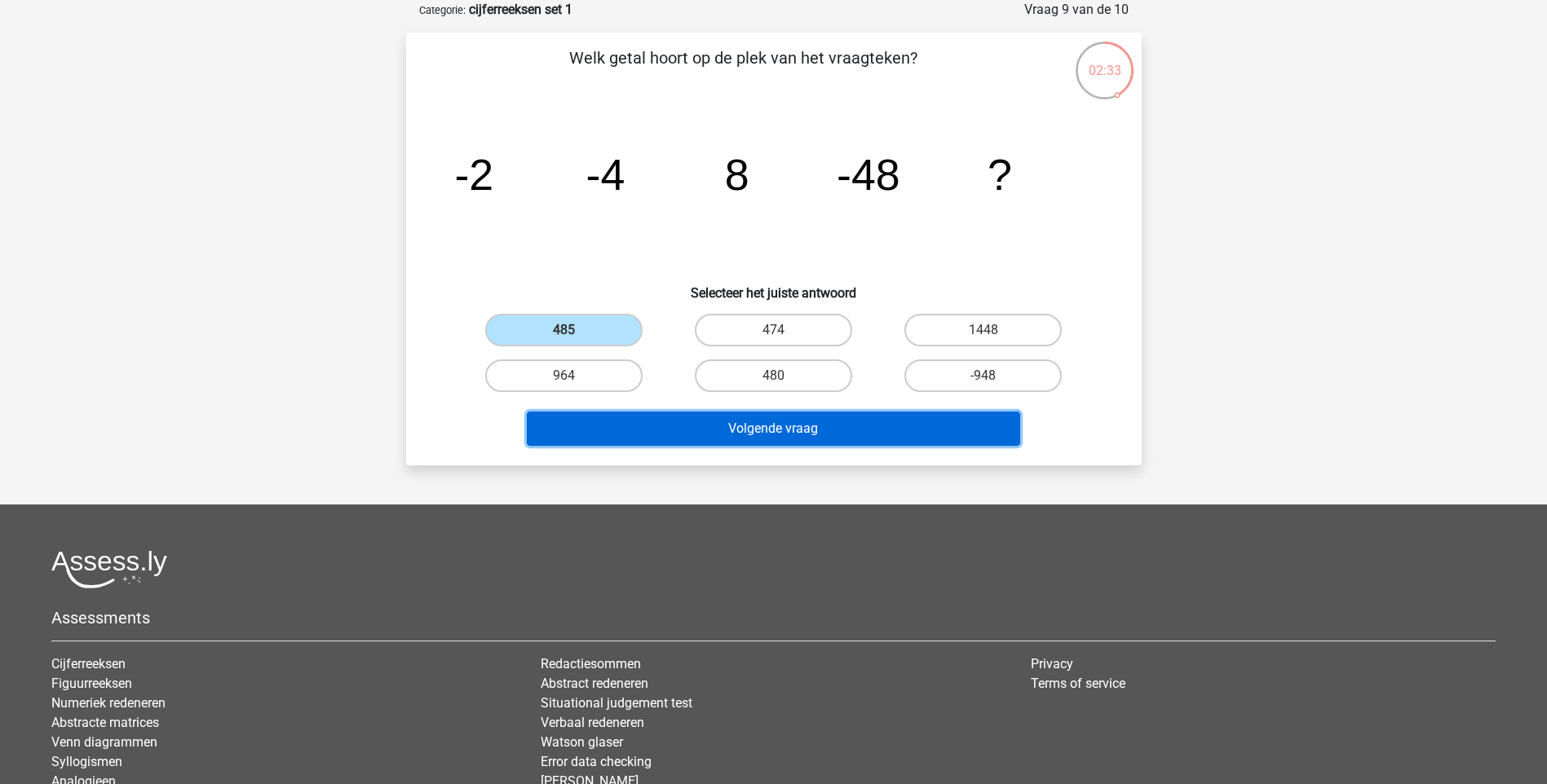
click at [637, 431] on button "Volgende vraag" at bounding box center [773, 428] width 493 height 34
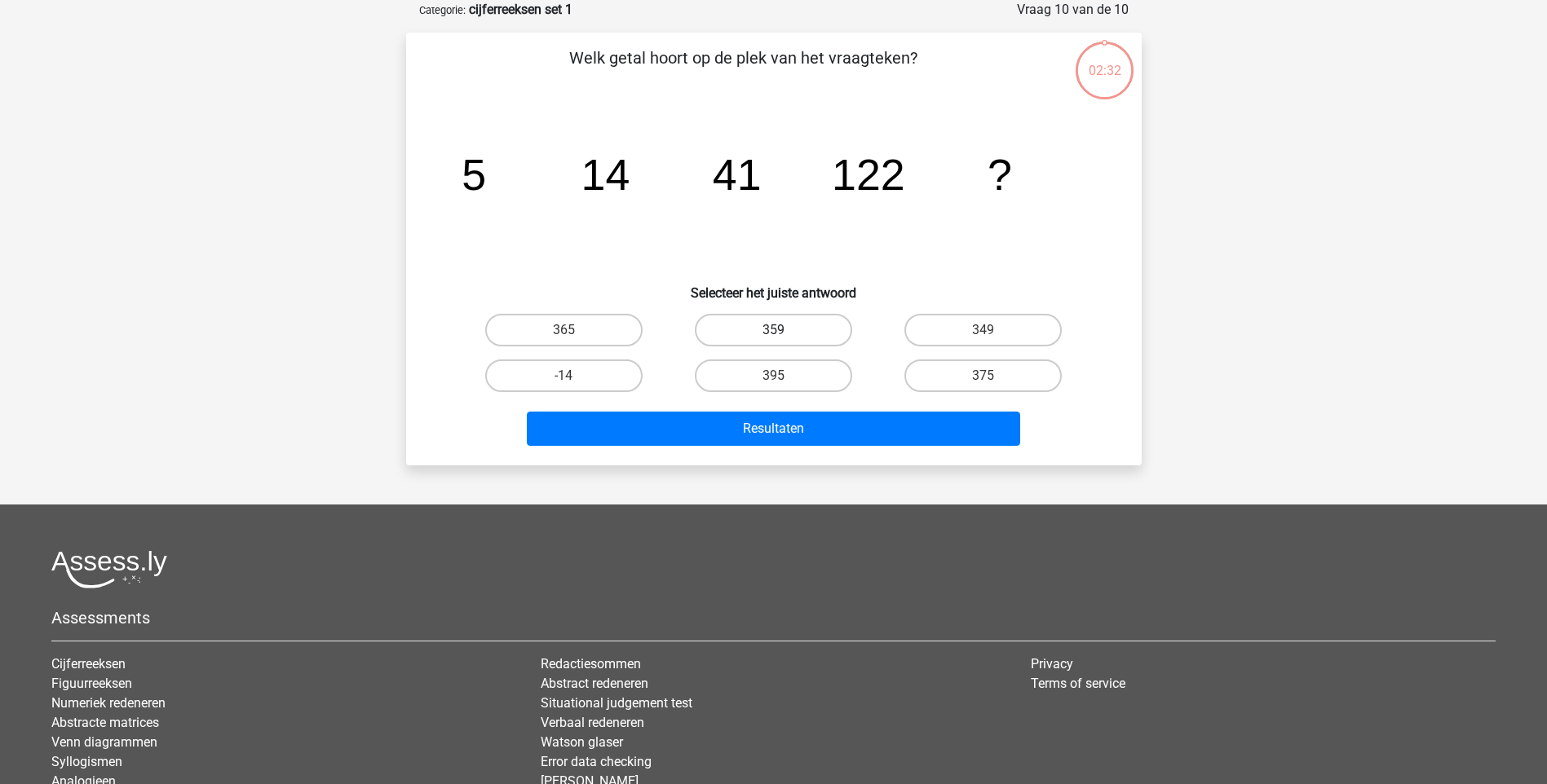
click at [777, 321] on label "359" at bounding box center [773, 330] width 157 height 32
click at [777, 330] on input "359" at bounding box center [778, 335] width 11 height 11
radio input "true"
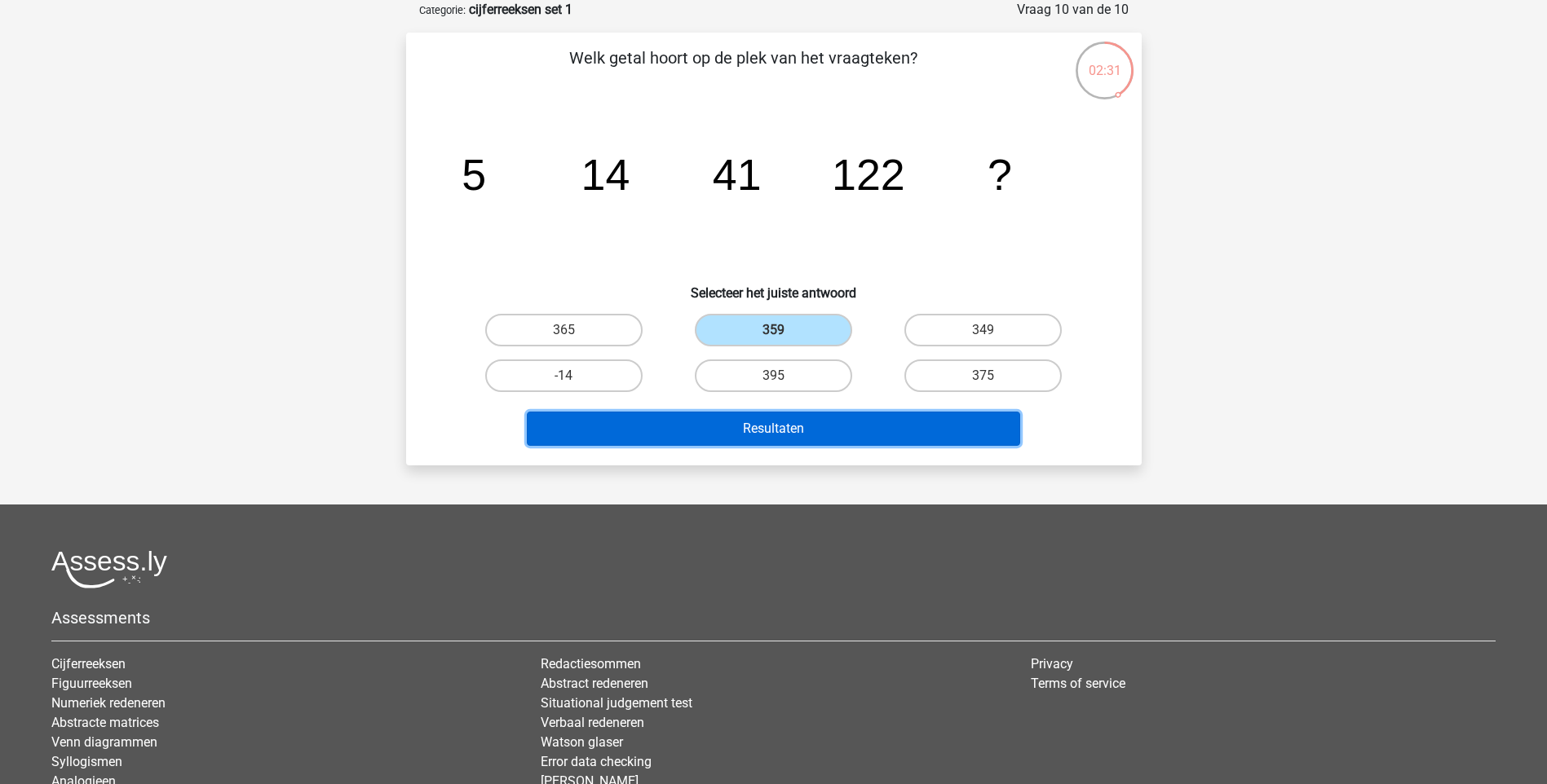
click at [750, 423] on button "Resultaten" at bounding box center [773, 428] width 493 height 34
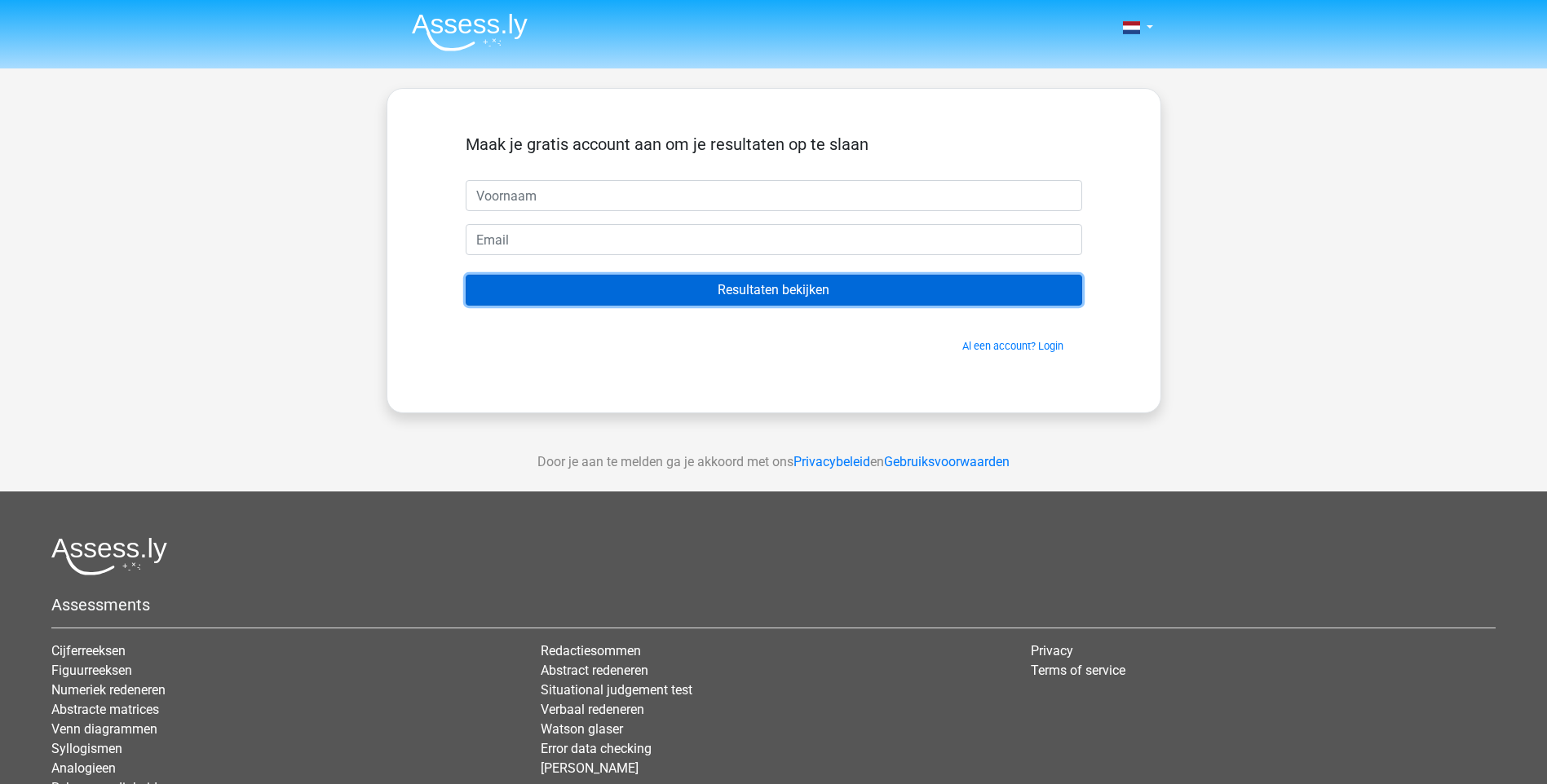
click at [714, 295] on input "Resultaten bekijken" at bounding box center [774, 289] width 616 height 31
